Goal: Information Seeking & Learning: Learn about a topic

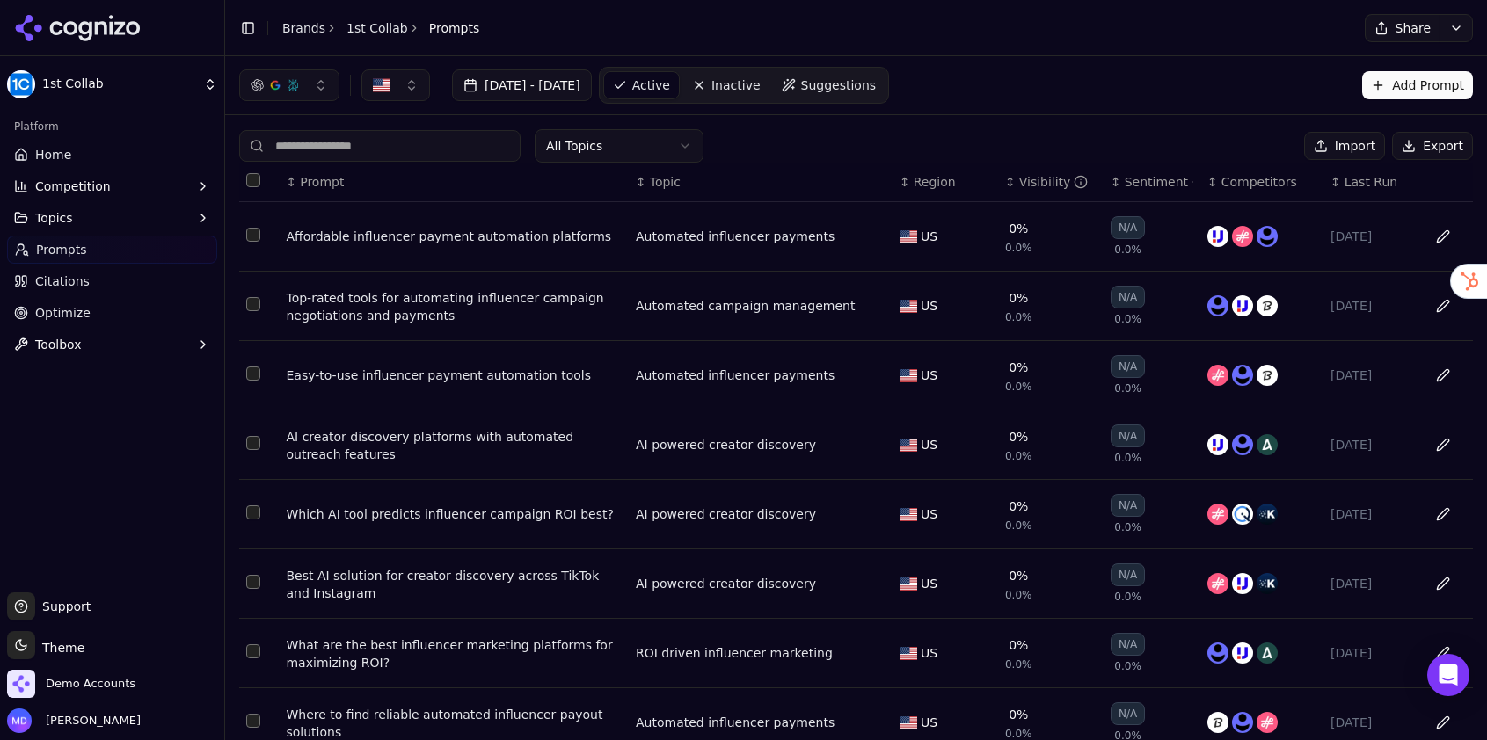
click at [105, 315] on link "Optimize" at bounding box center [112, 313] width 210 height 28
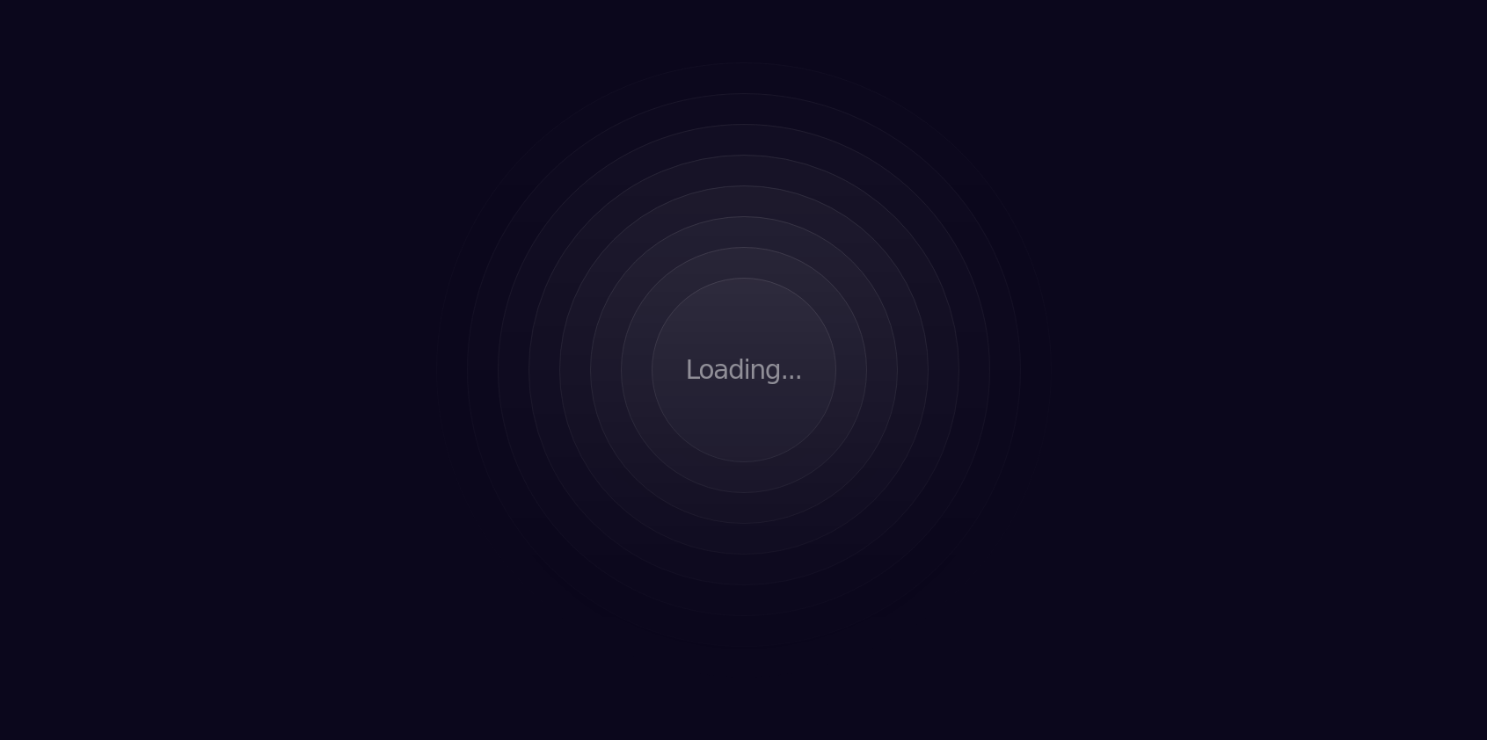
click at [69, 285] on html "Loading..." at bounding box center [743, 370] width 1487 height 740
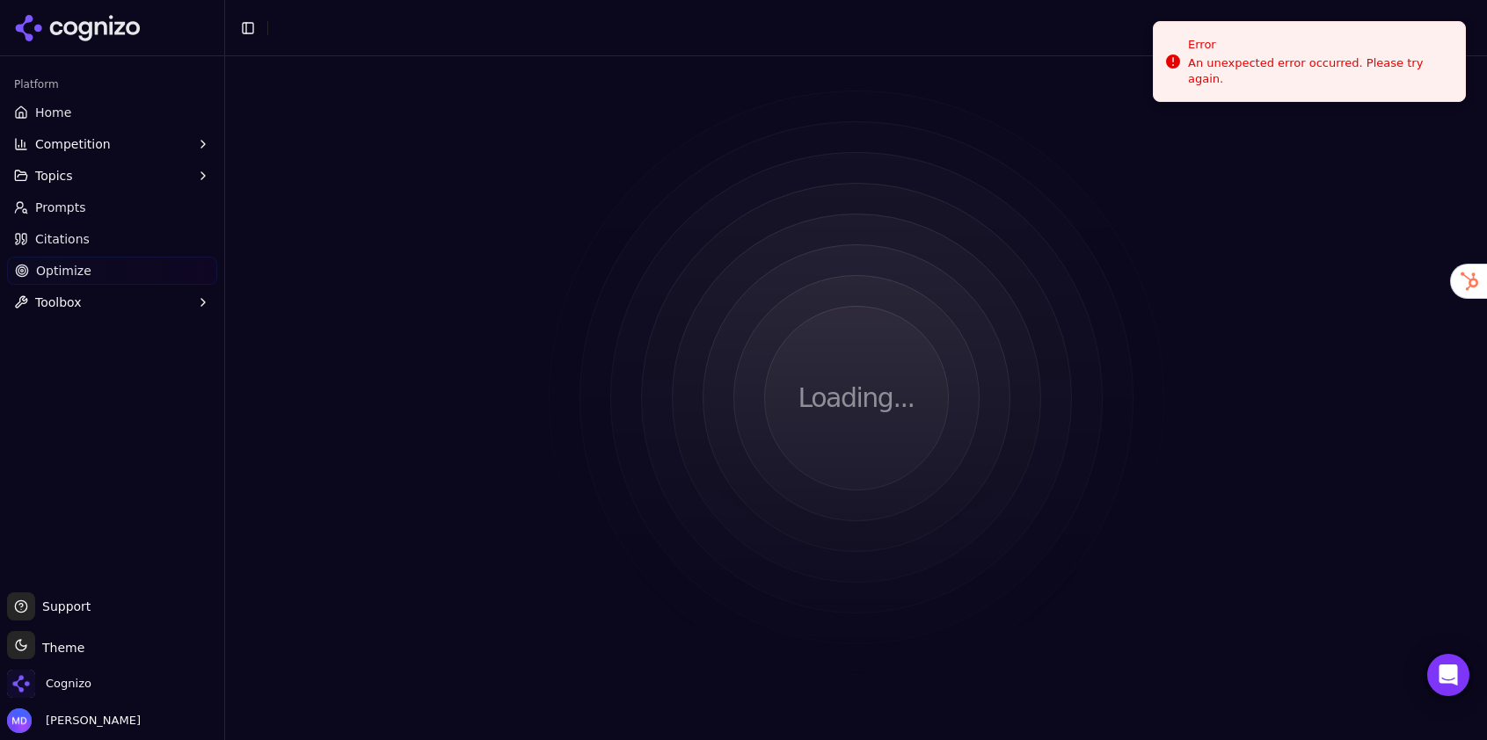
click at [91, 691] on div "Cognizo" at bounding box center [112, 687] width 210 height 35
click at [84, 680] on span "Cognizo" at bounding box center [69, 684] width 46 height 16
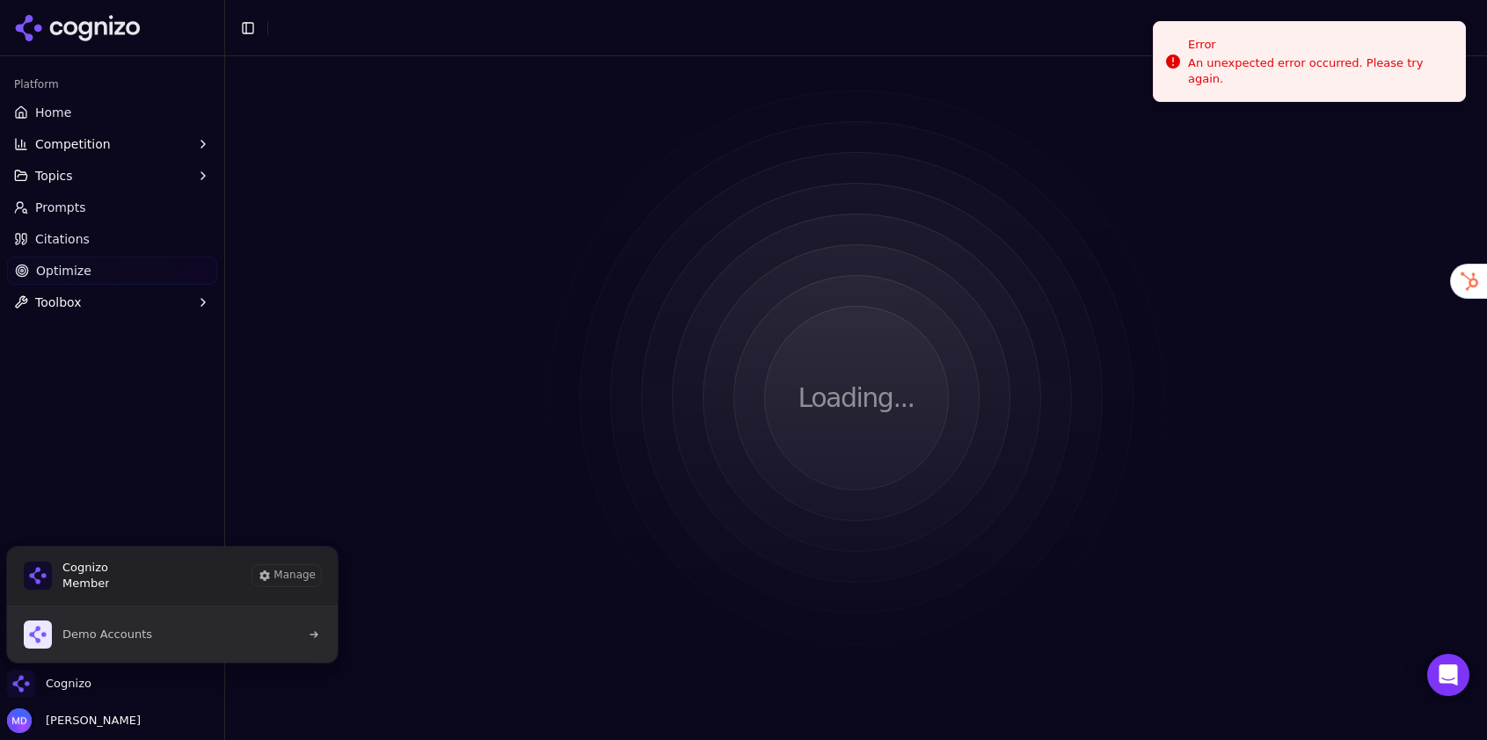
click at [90, 633] on span "Demo Accounts" at bounding box center [107, 635] width 90 height 16
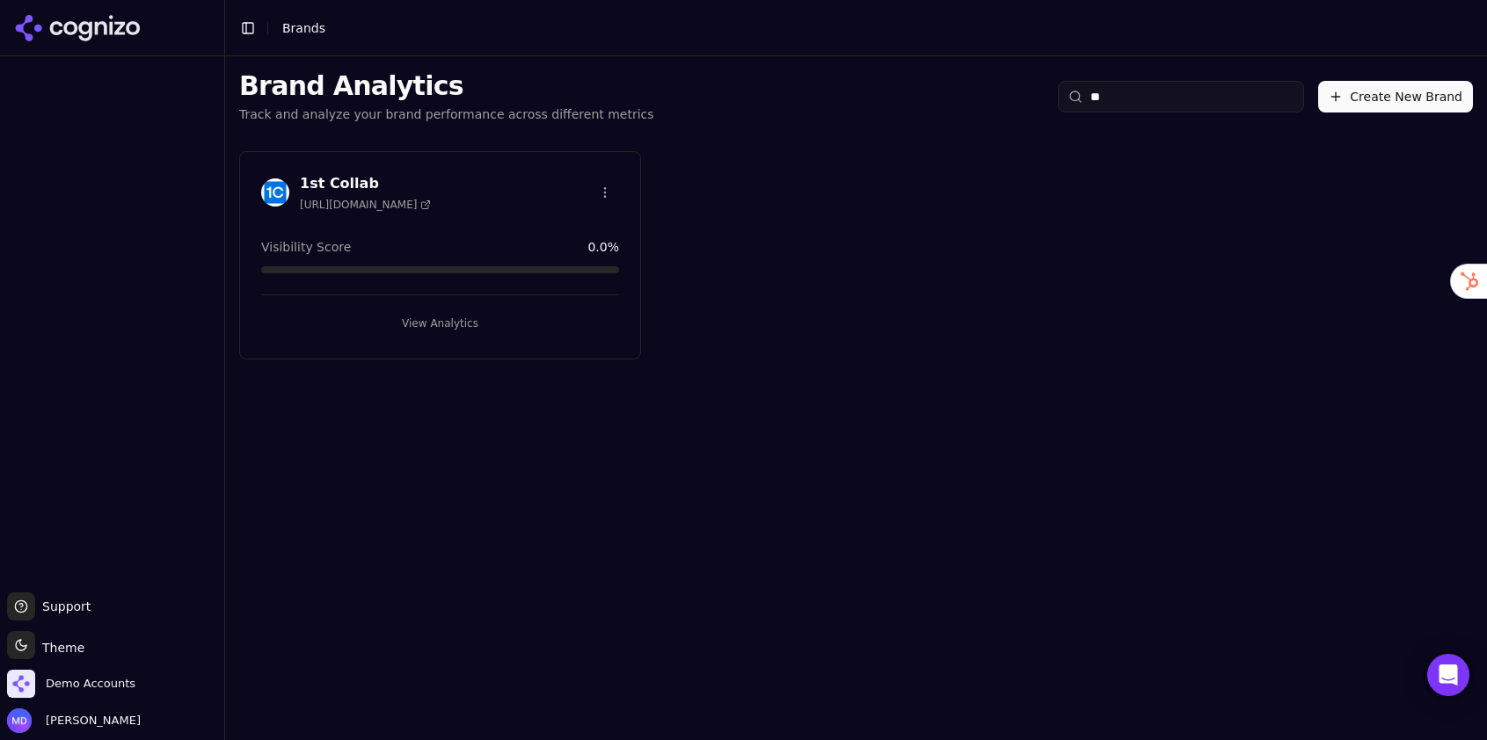
type input "**"
click at [472, 320] on button "View Analytics" at bounding box center [440, 323] width 358 height 28
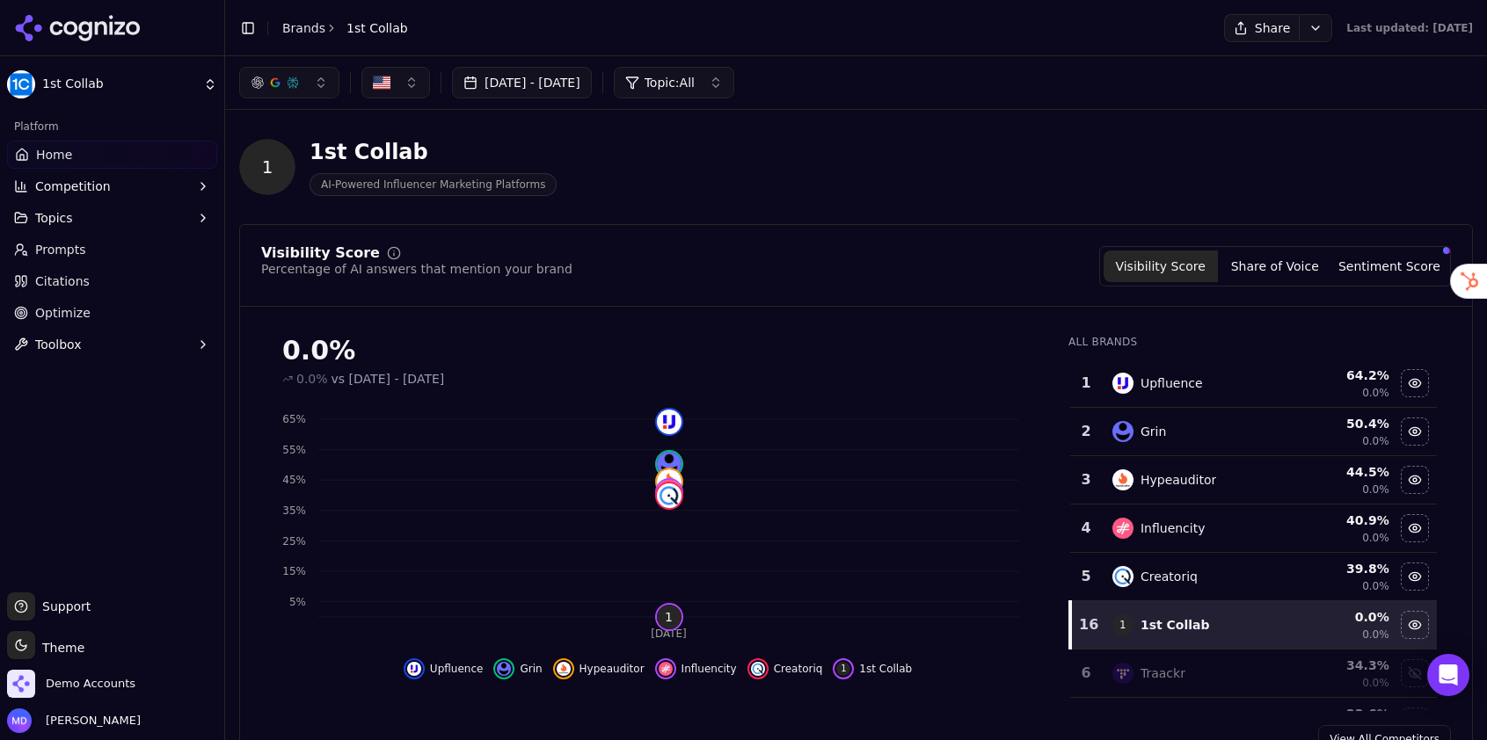
click at [126, 280] on link "Citations" at bounding box center [112, 281] width 210 height 28
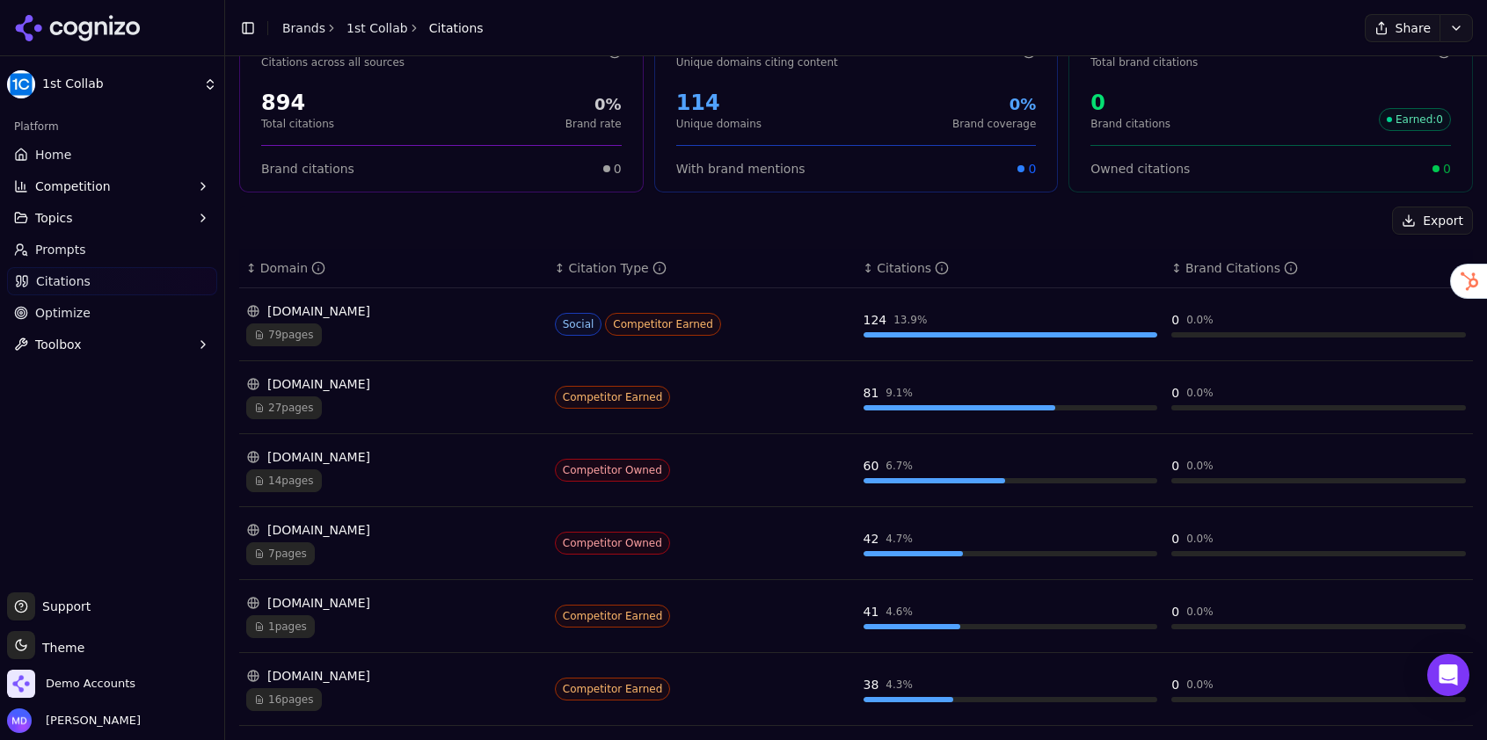
scroll to position [117, 0]
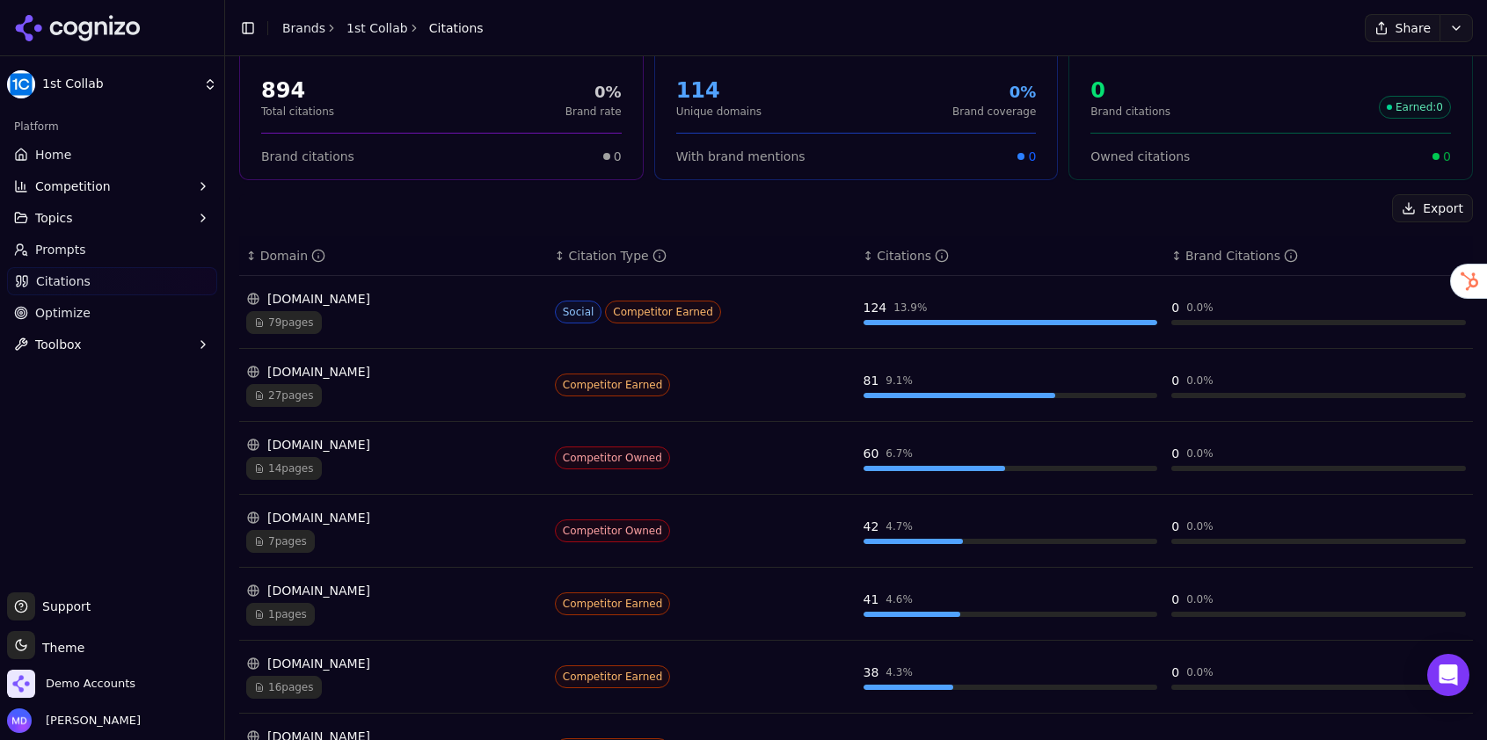
click at [362, 394] on div "27 pages" at bounding box center [393, 395] width 294 height 23
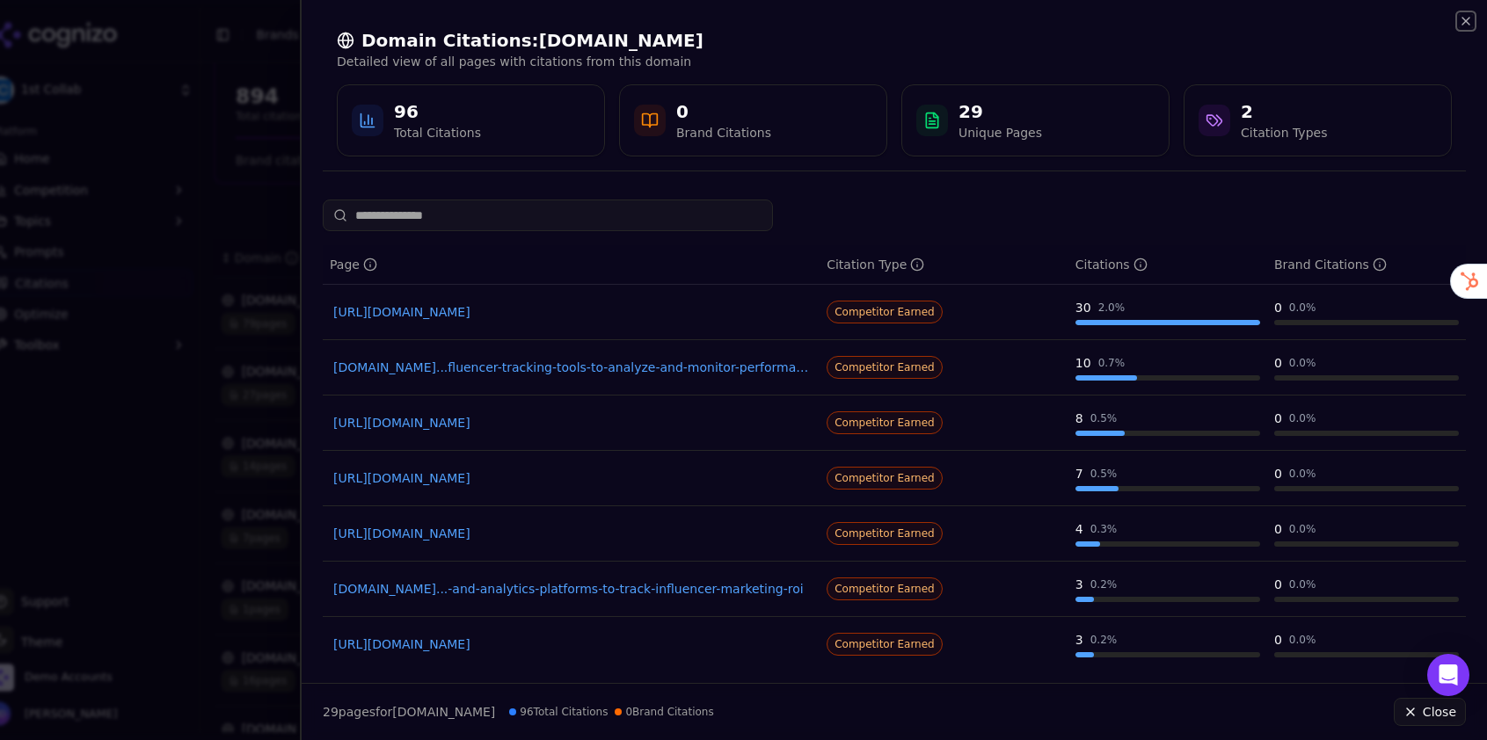
click at [1467, 21] on icon "button" at bounding box center [1465, 21] width 14 height 14
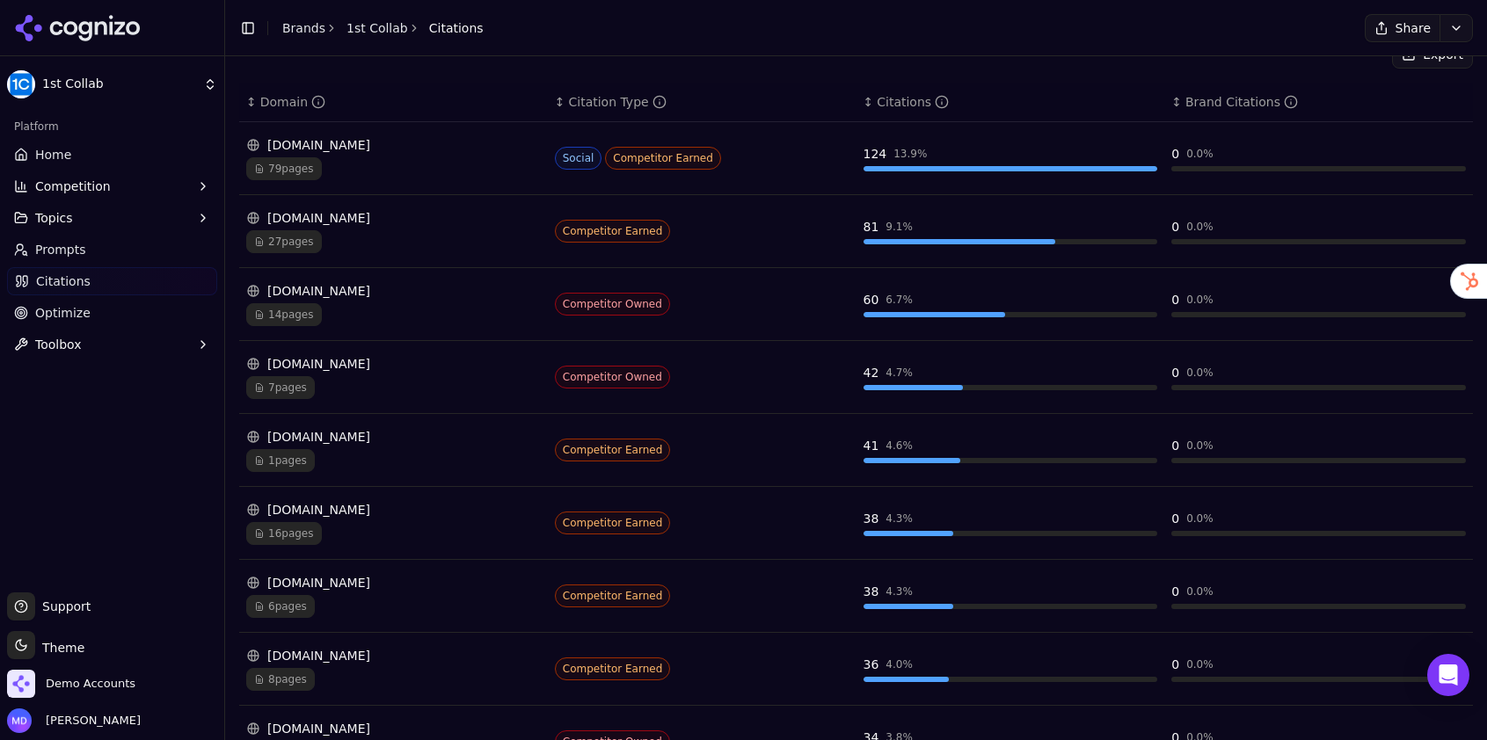
scroll to position [284, 0]
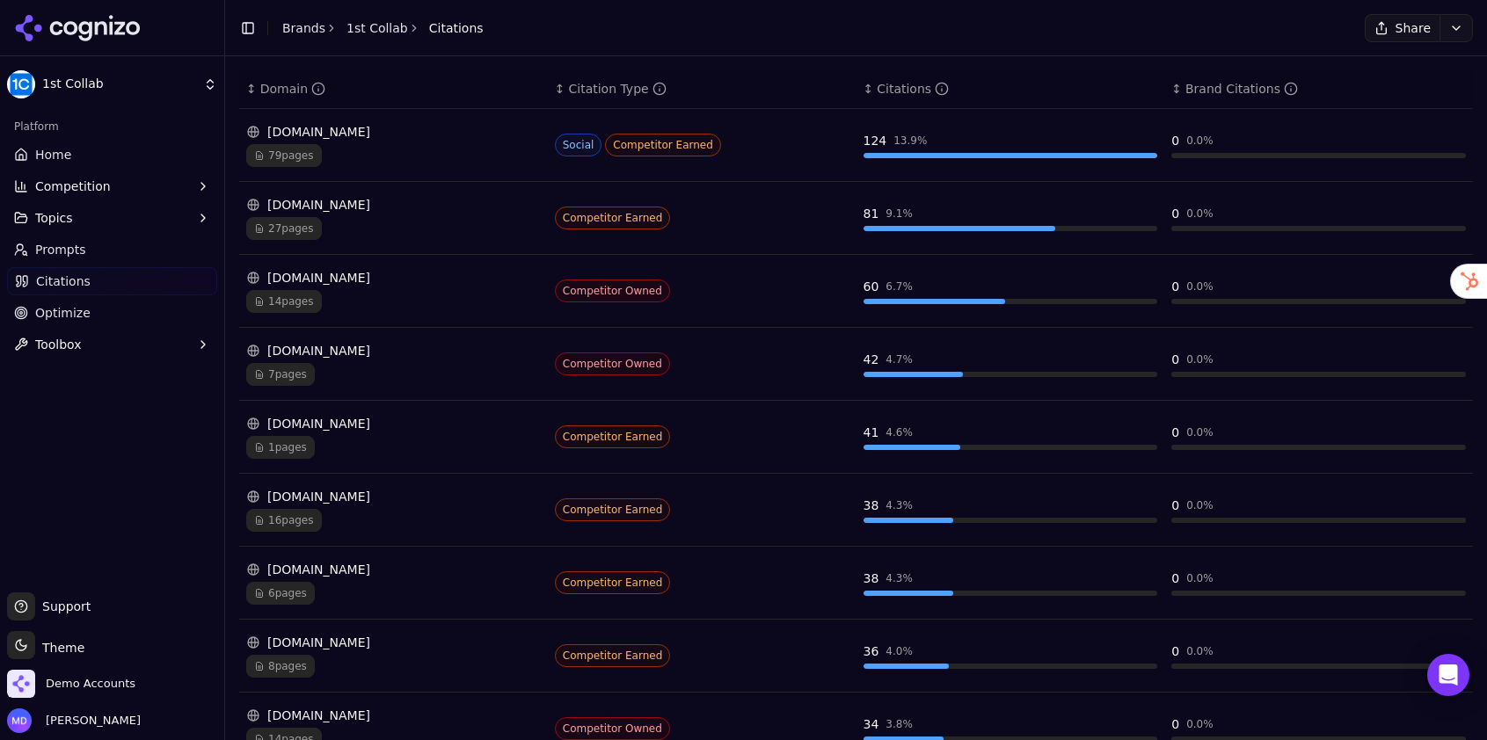
click at [479, 506] on div "[DOMAIN_NAME] 16 pages" at bounding box center [393, 510] width 294 height 44
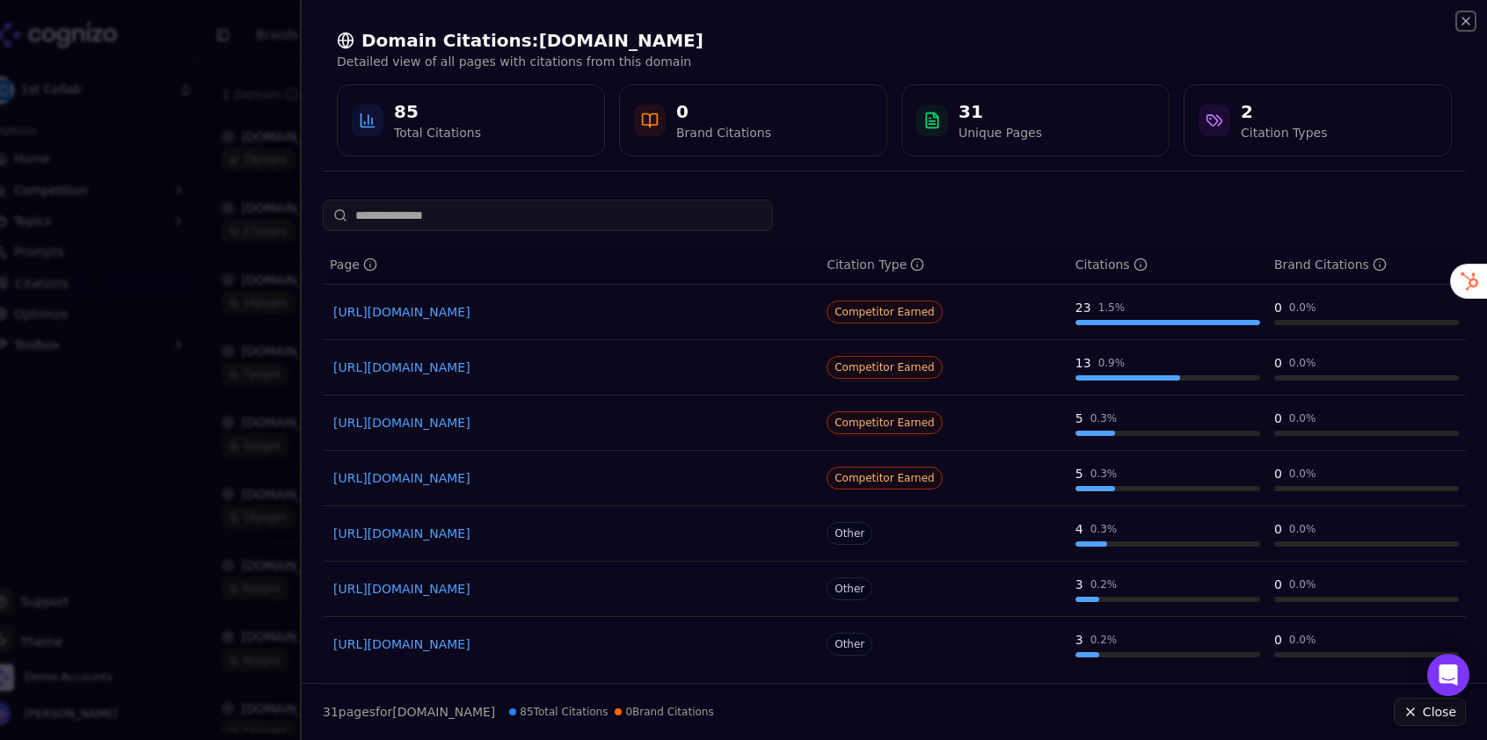
click at [1460, 25] on icon "button" at bounding box center [1465, 21] width 14 height 14
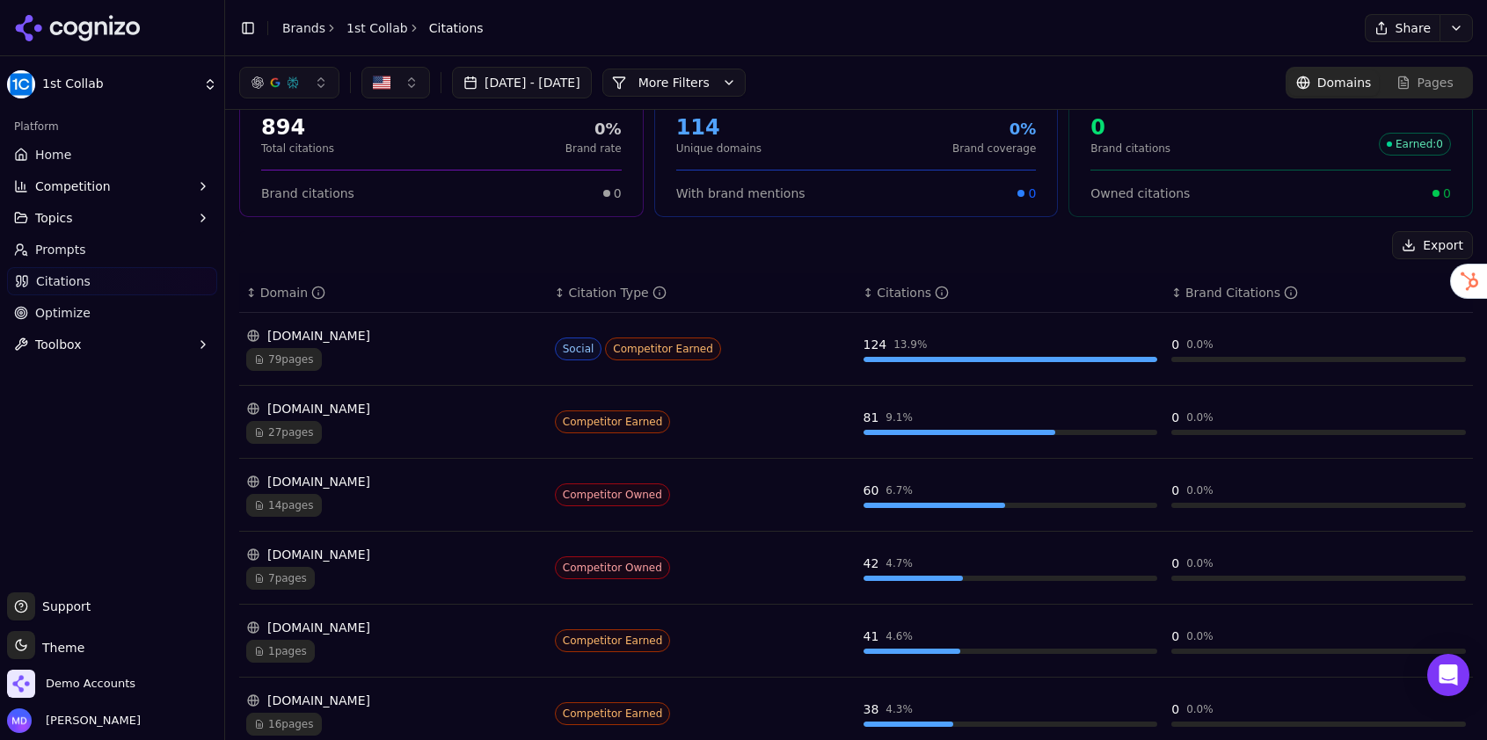
scroll to position [0, 0]
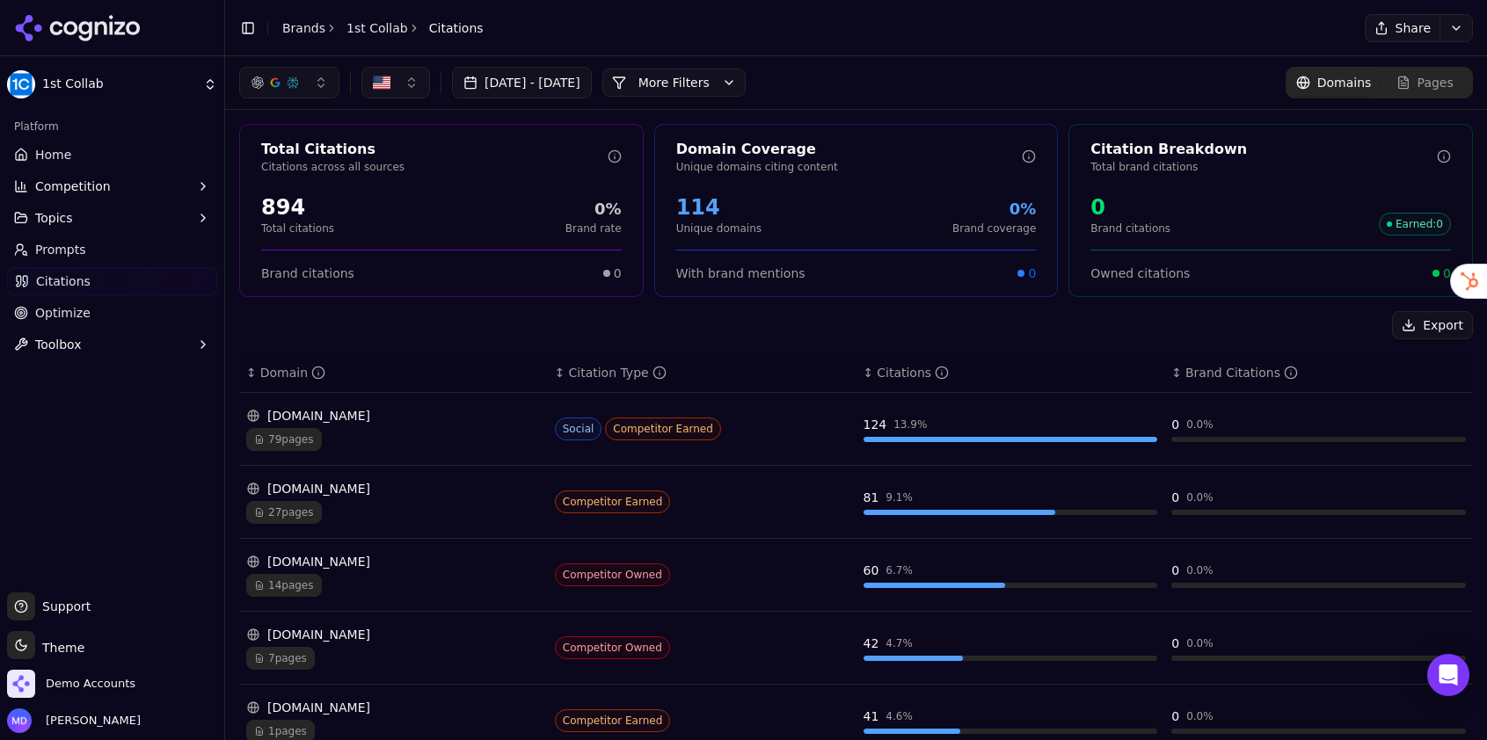
click at [745, 73] on button "More Filters" at bounding box center [673, 83] width 143 height 28
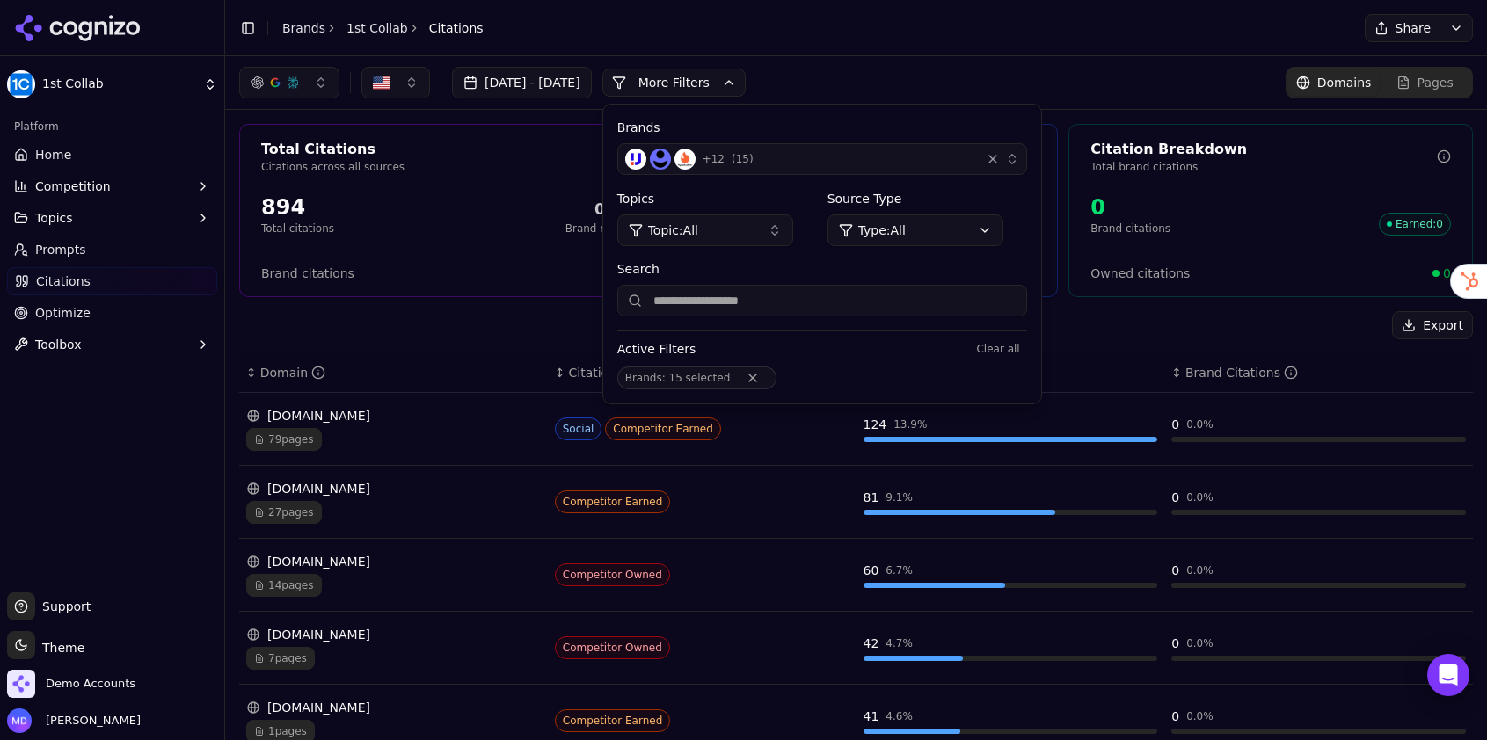
click at [973, 162] on div "+ 12 ( 15 )" at bounding box center [799, 159] width 348 height 21
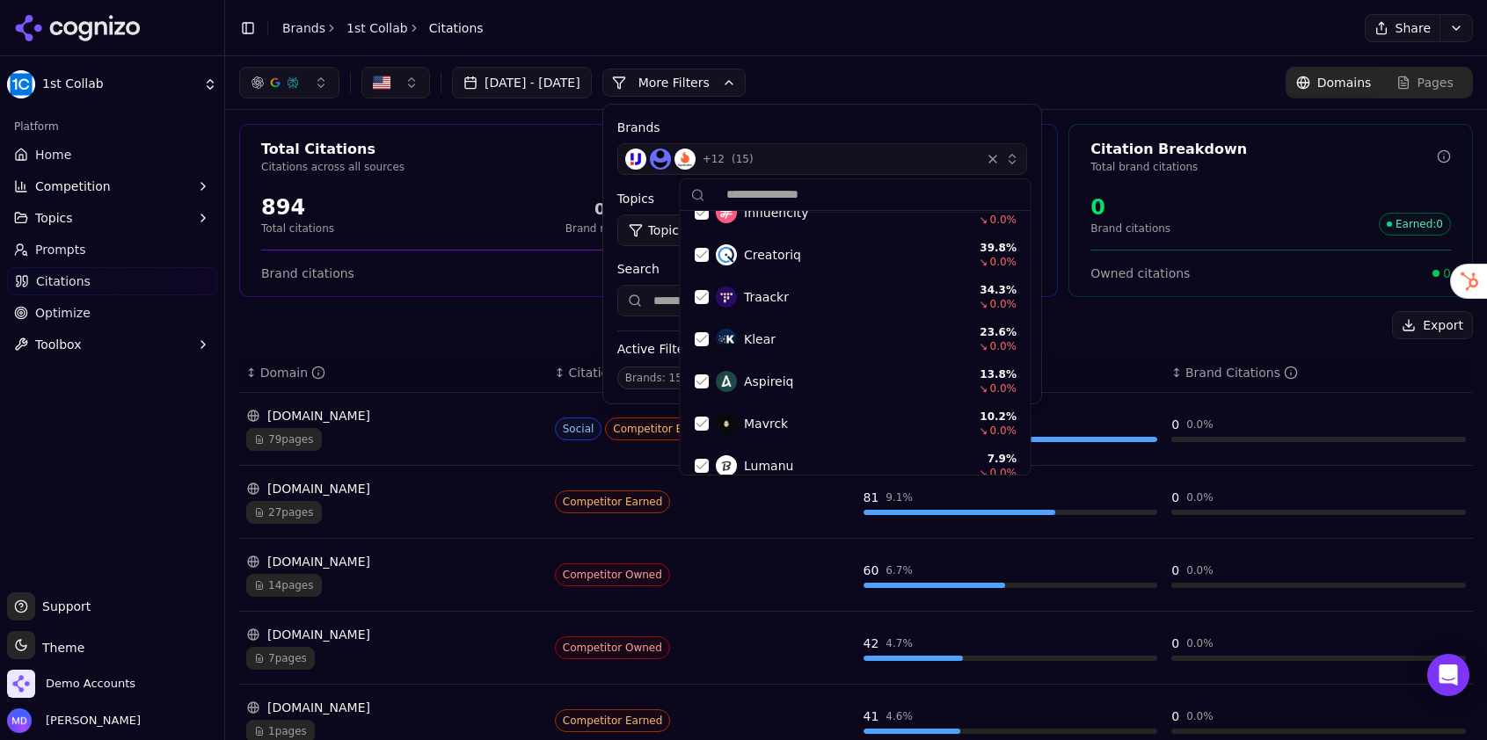
scroll to position [494, 0]
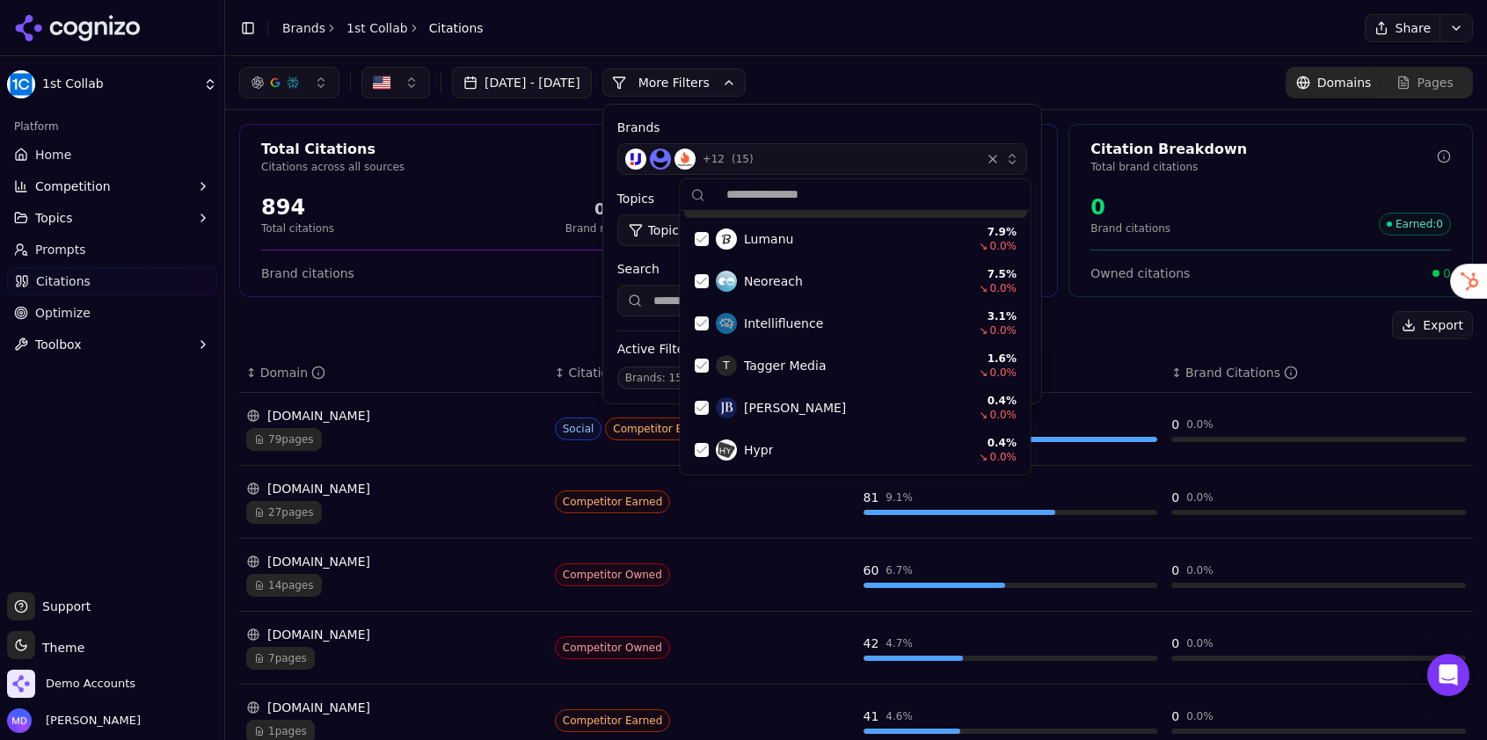
click at [914, 108] on div "Brands + 12 ( 15 ) Topics Topic: All Source Type Type: All Search Active Filter…" at bounding box center [822, 254] width 438 height 299
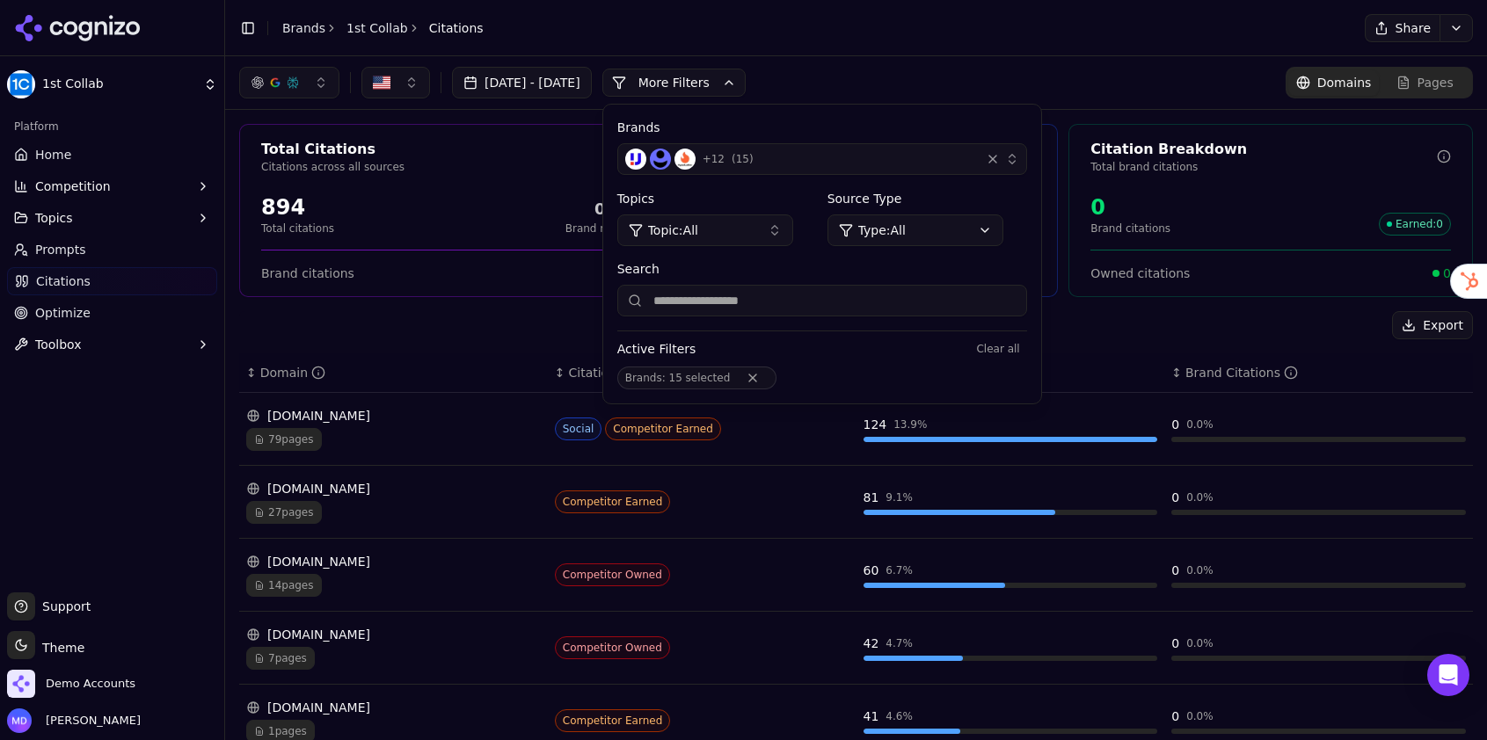
click at [302, 29] on link "Brands" at bounding box center [303, 28] width 43 height 14
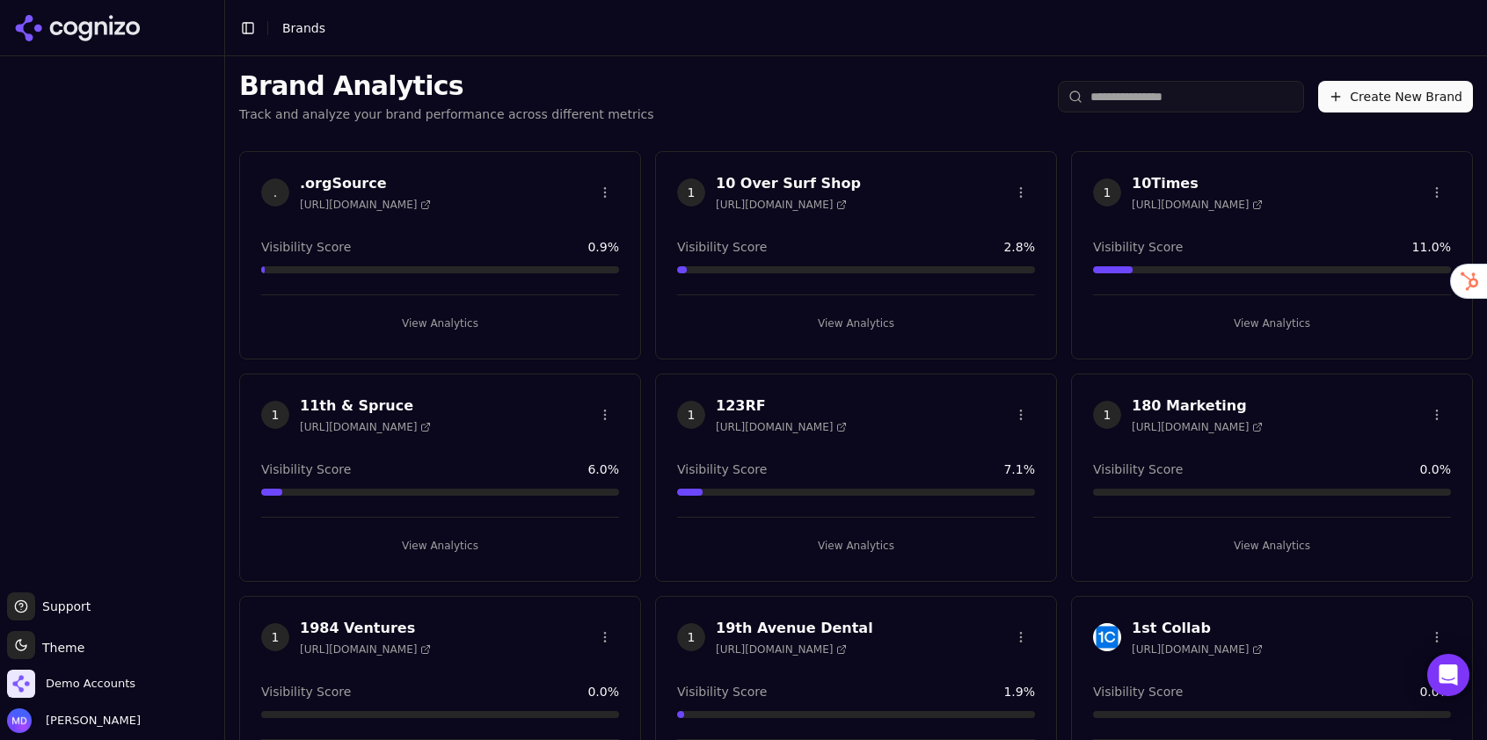
click at [1143, 95] on html "Support Support Toggle theme Theme Demo Accounts [PERSON_NAME] Toggle Sidebar B…" at bounding box center [743, 370] width 1487 height 740
click at [1143, 95] on input "search" at bounding box center [1181, 97] width 246 height 32
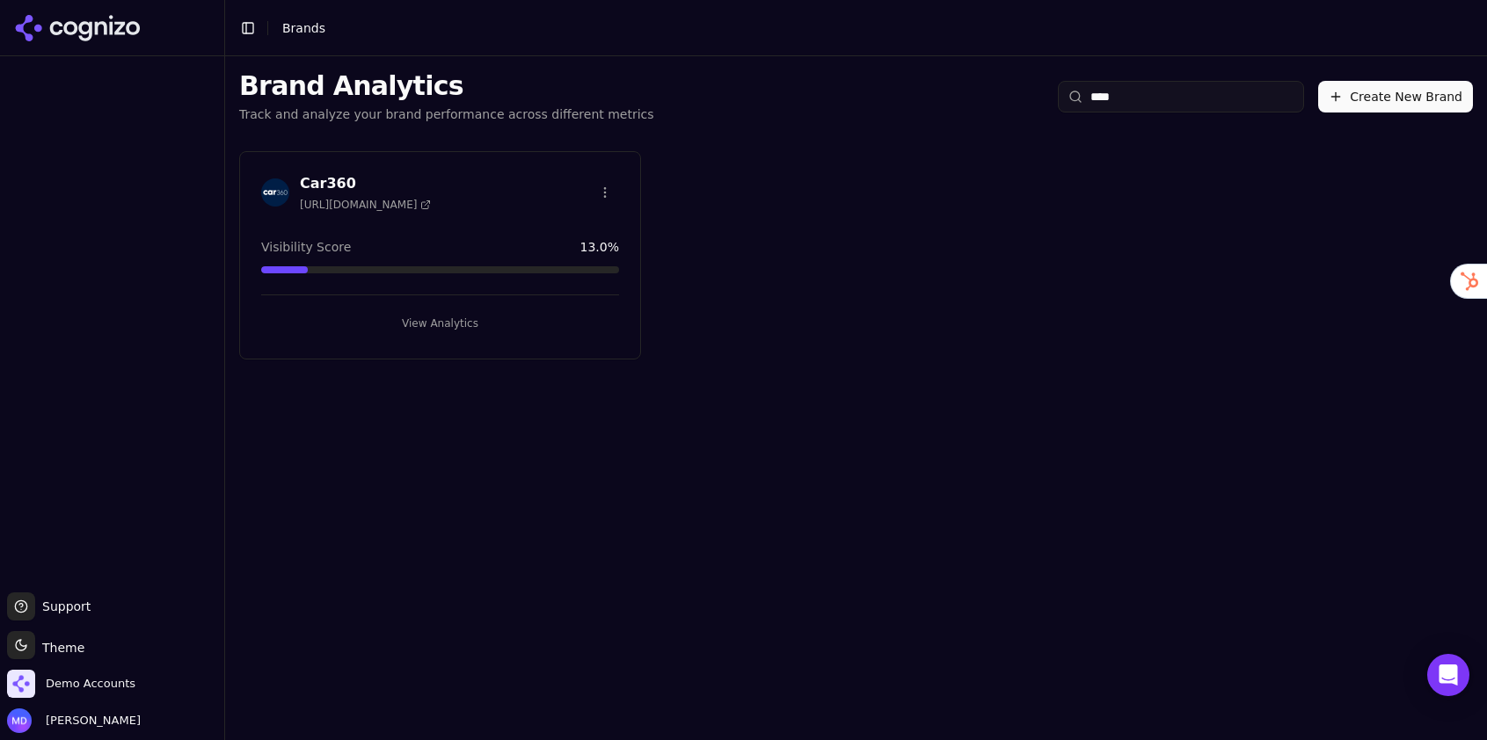
type input "****"
click at [420, 315] on button "View Analytics" at bounding box center [440, 323] width 358 height 28
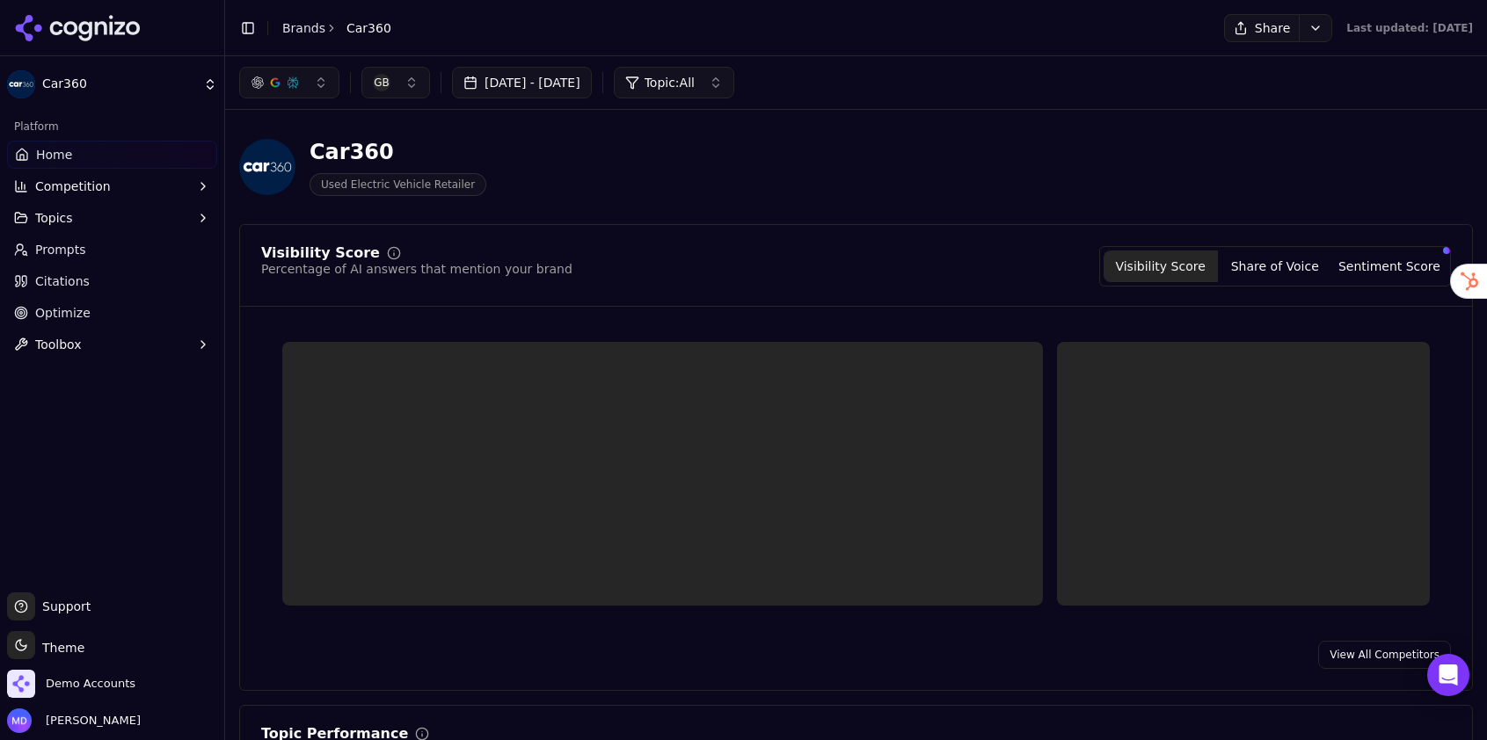
click at [113, 286] on link "Citations" at bounding box center [112, 281] width 210 height 28
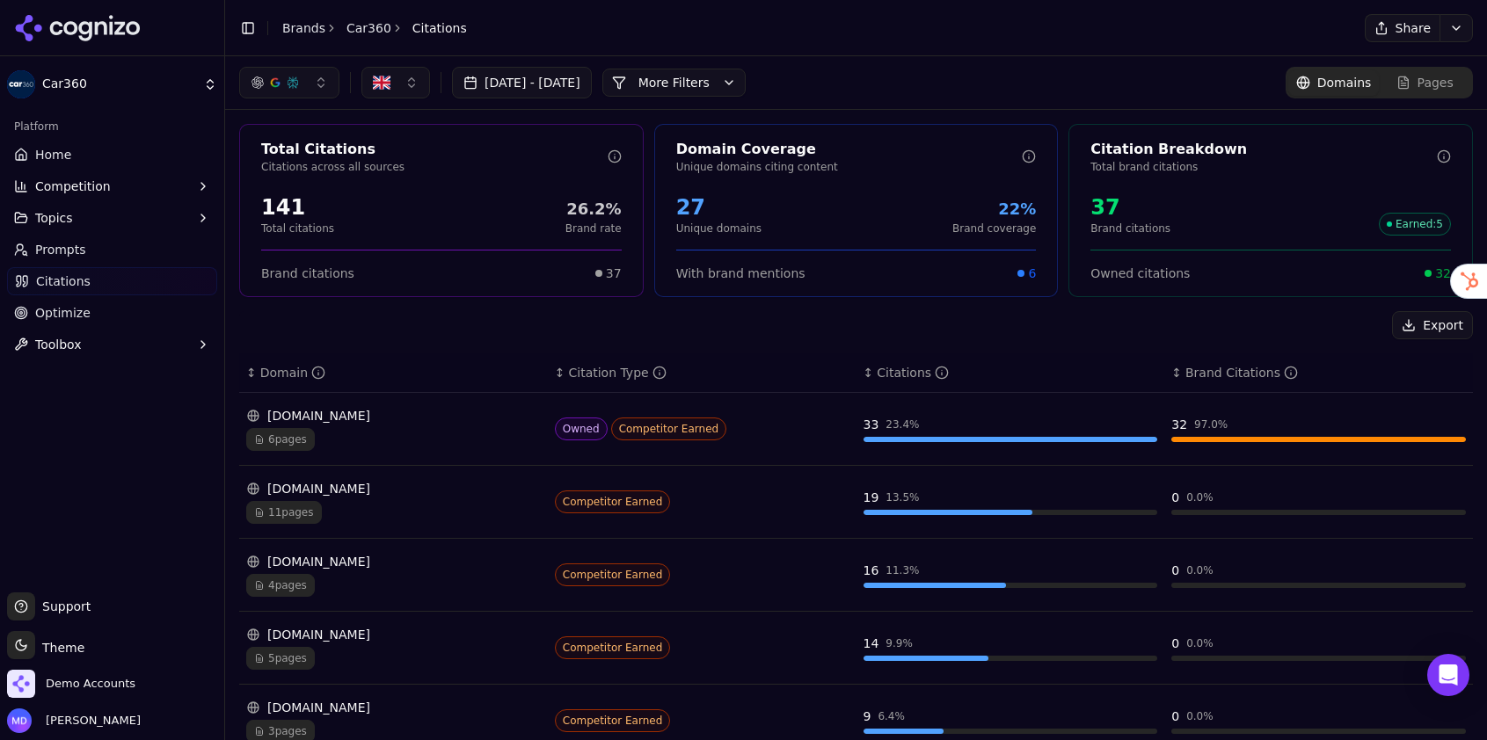
click at [419, 417] on div "[DOMAIN_NAME]" at bounding box center [393, 416] width 294 height 18
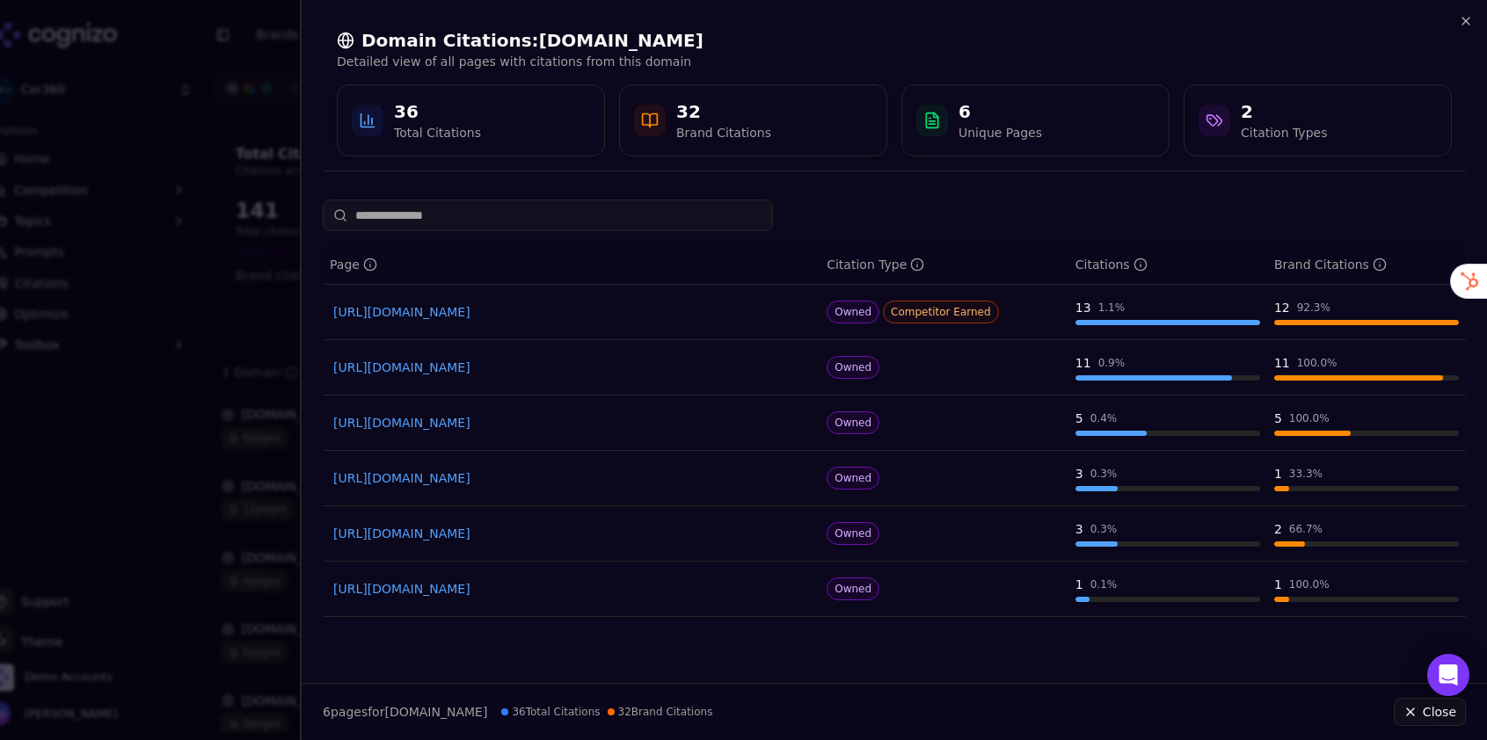
click at [258, 345] on div at bounding box center [743, 370] width 1487 height 740
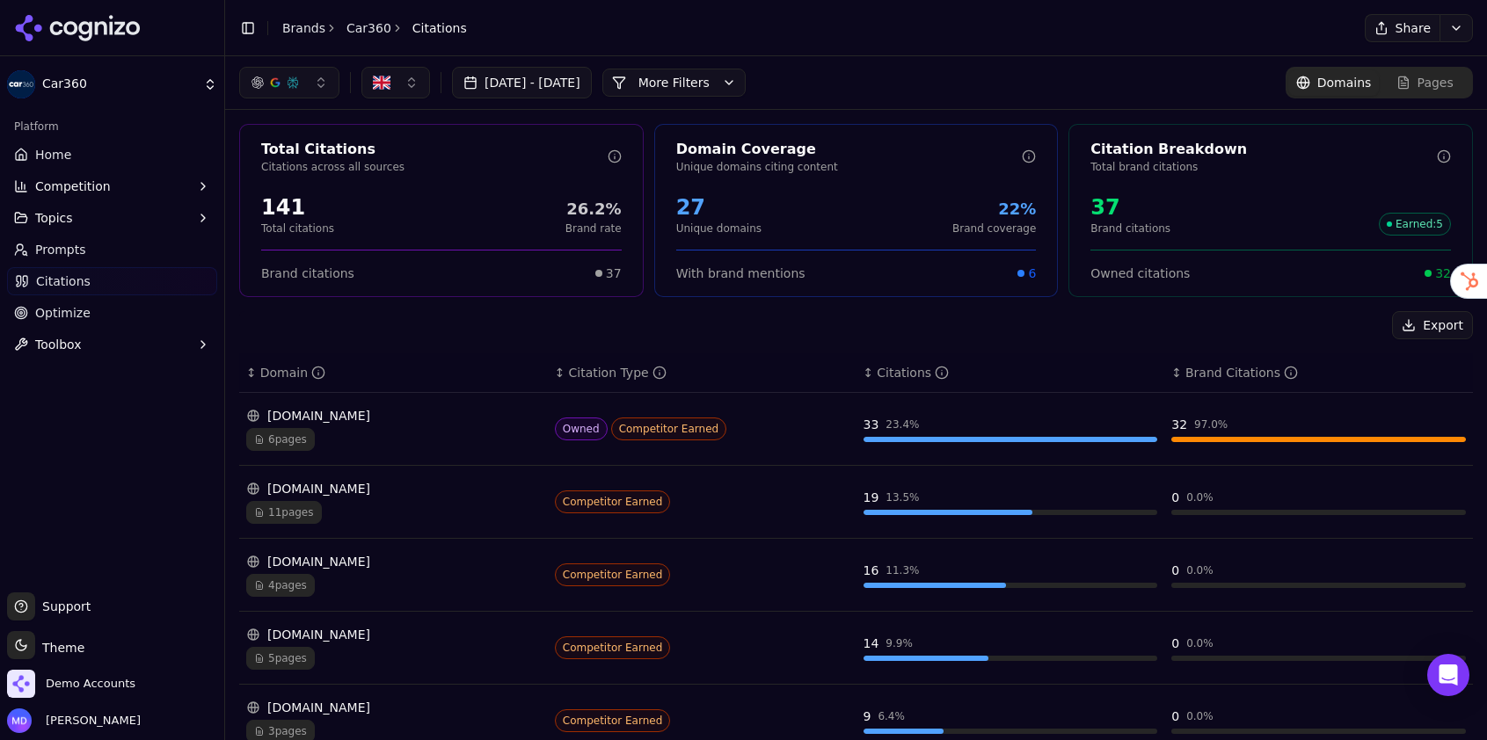
click at [388, 498] on div "[DOMAIN_NAME] 11 pages" at bounding box center [393, 502] width 294 height 44
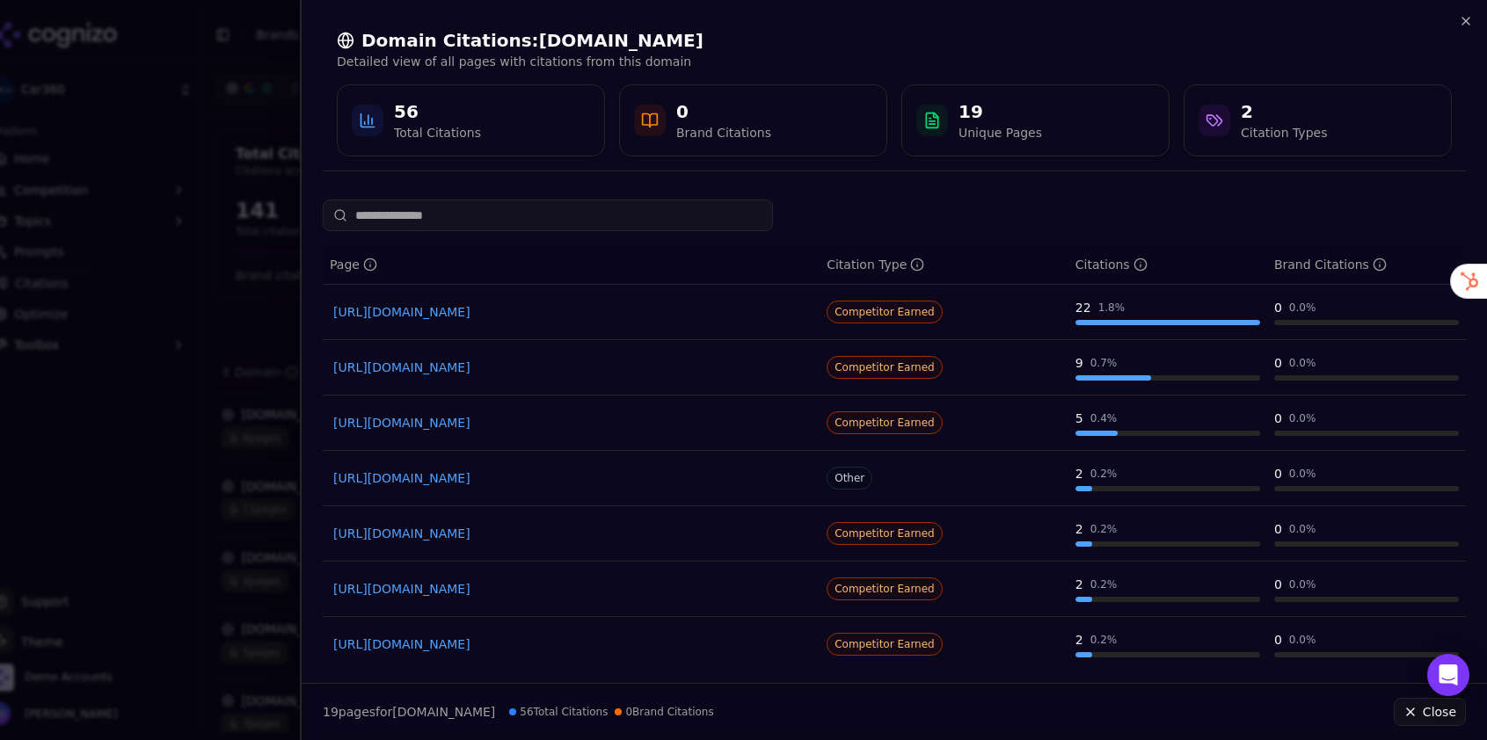
click at [225, 447] on div at bounding box center [743, 370] width 1487 height 740
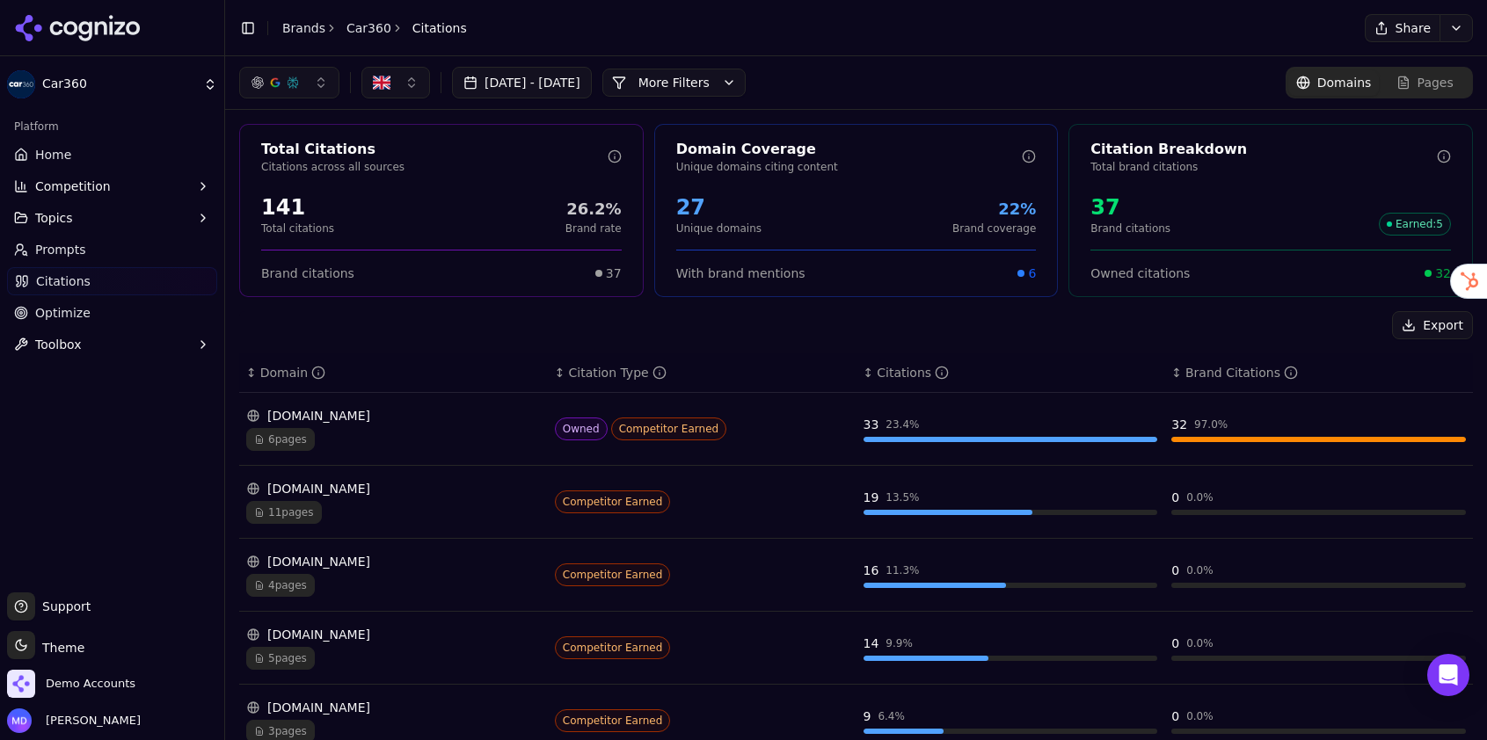
click at [391, 563] on div "[DOMAIN_NAME]" at bounding box center [393, 562] width 294 height 18
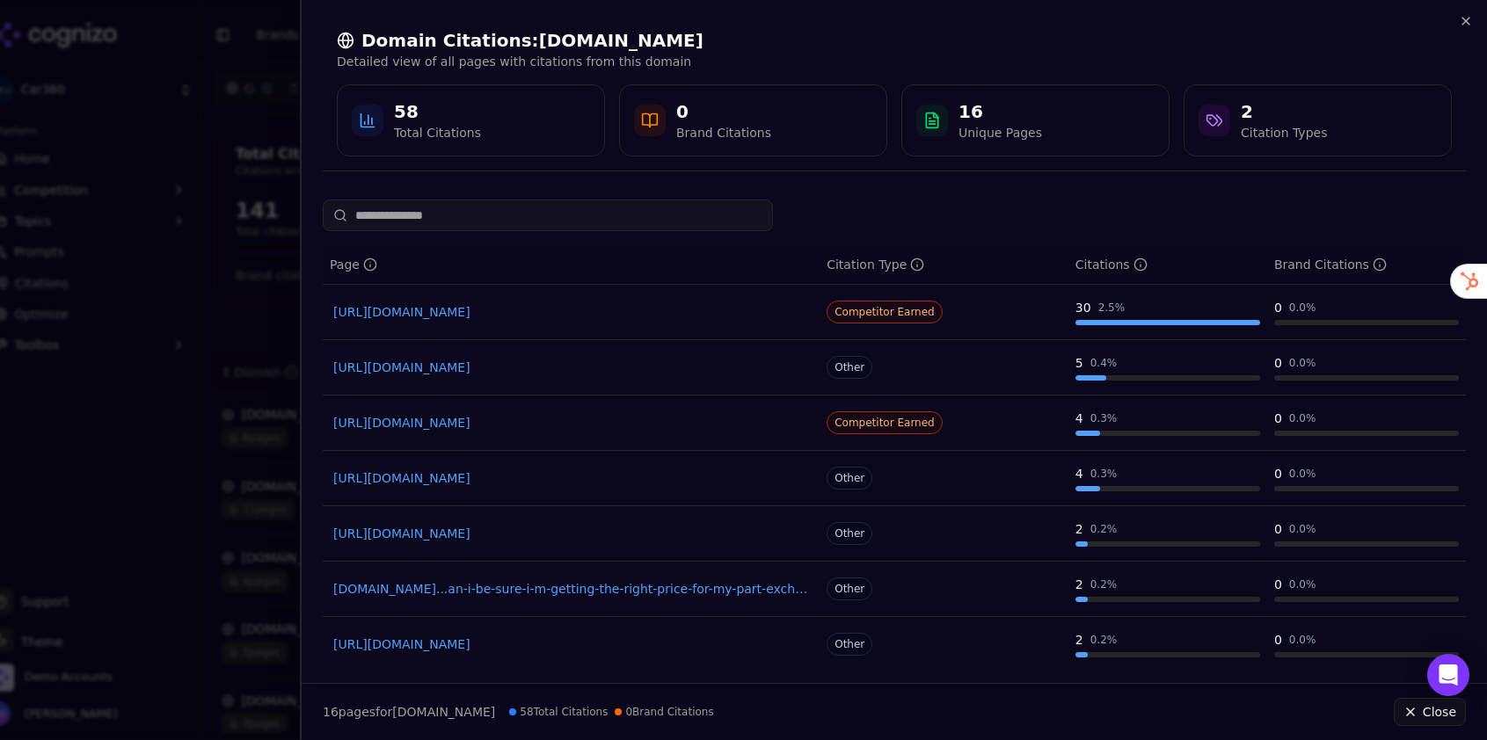
click at [218, 404] on div at bounding box center [743, 370] width 1487 height 740
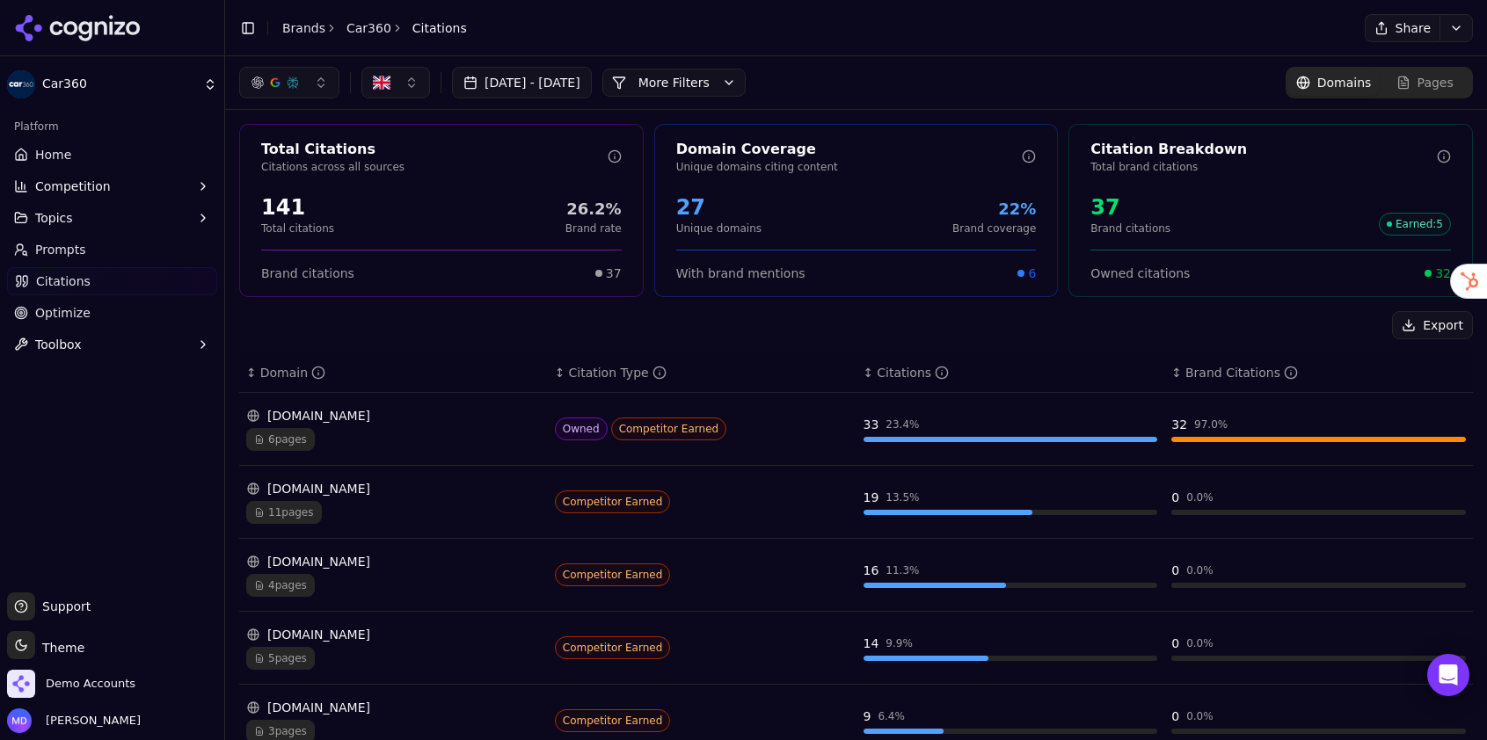
click at [745, 89] on button "More Filters" at bounding box center [673, 83] width 143 height 28
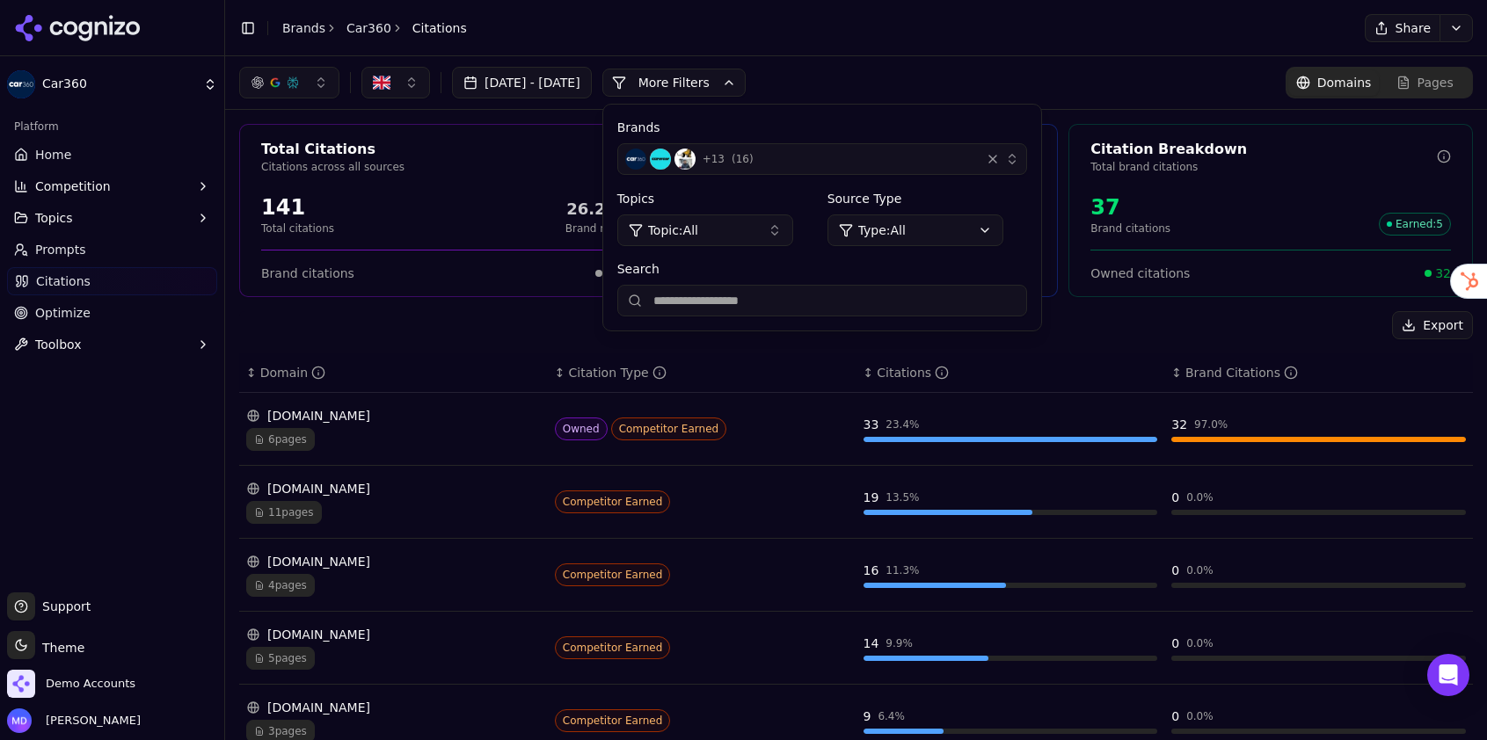
click at [295, 25] on link "Brands" at bounding box center [303, 28] width 43 height 14
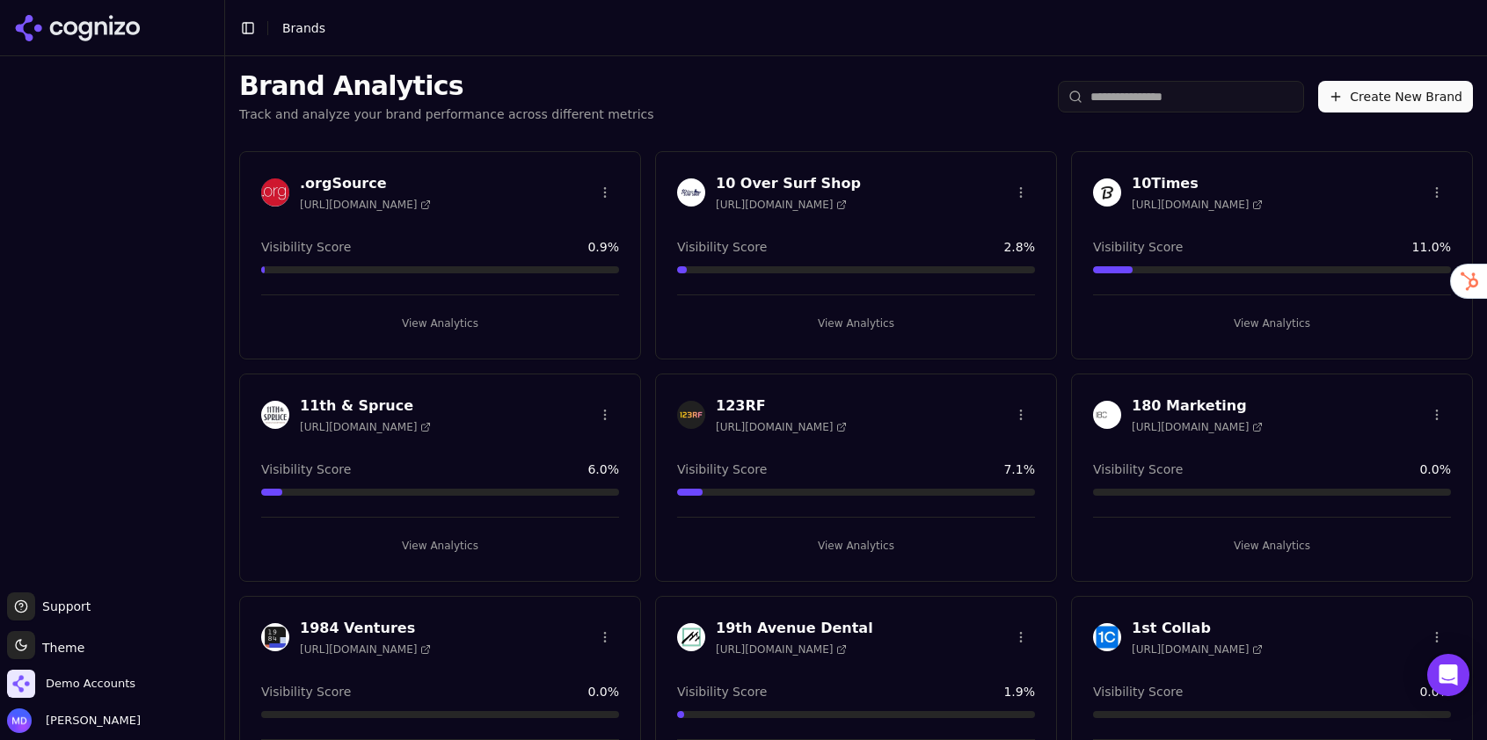
click at [1100, 105] on input "search" at bounding box center [1181, 97] width 246 height 32
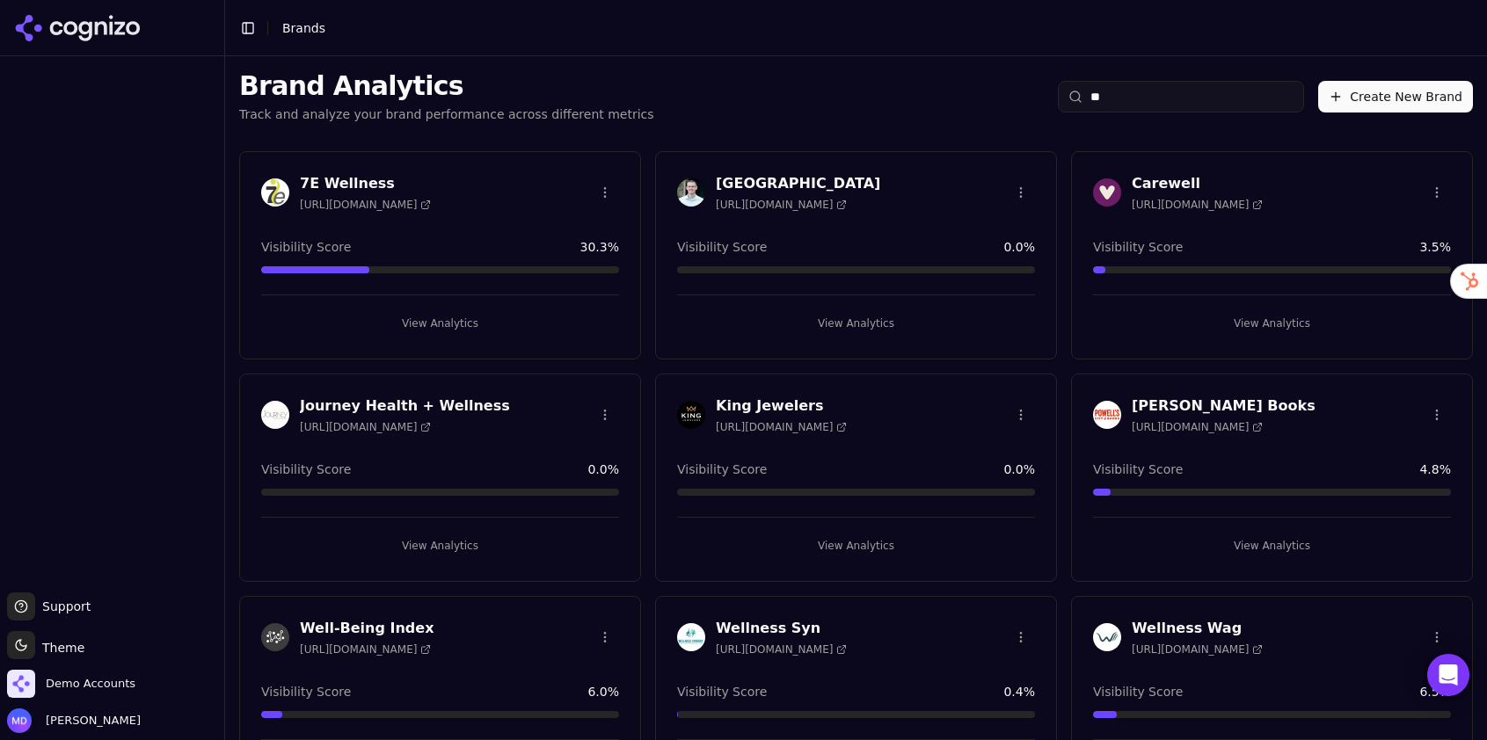
type input "*"
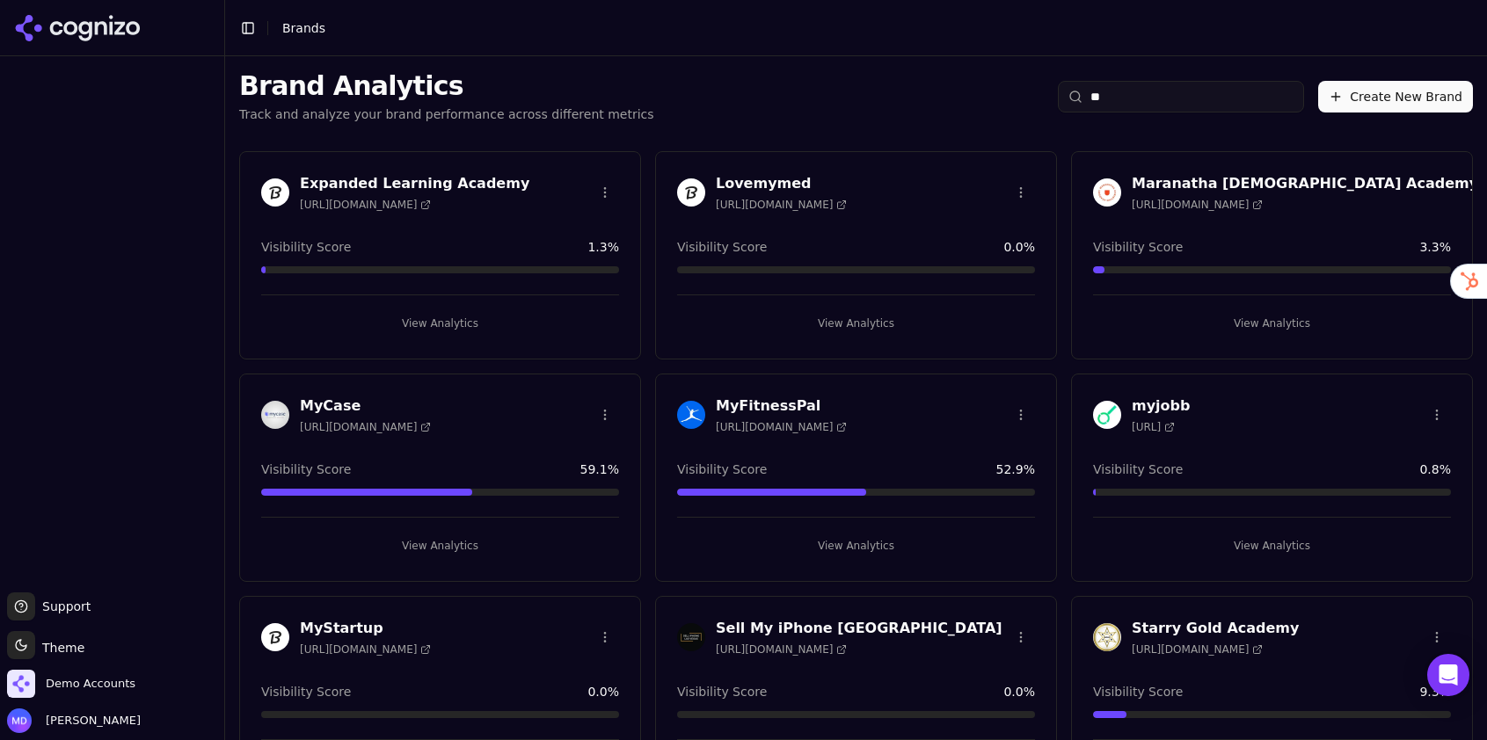
type input "*"
